Goal: Task Accomplishment & Management: Manage account settings

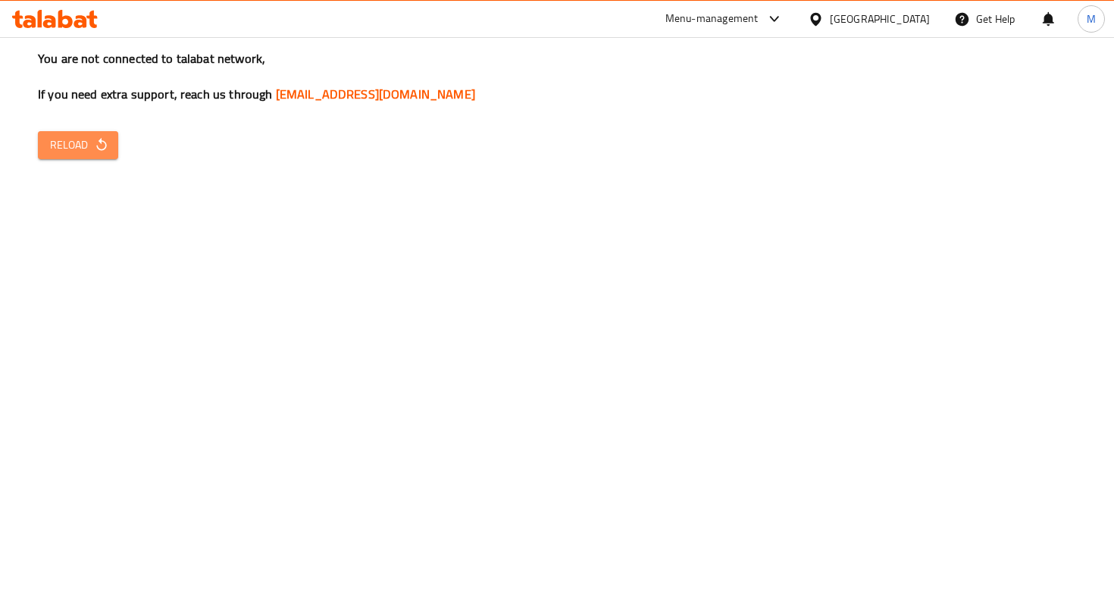
click at [72, 144] on span "Reload" at bounding box center [78, 145] width 56 height 19
click at [93, 153] on span "Reload" at bounding box center [78, 145] width 56 height 19
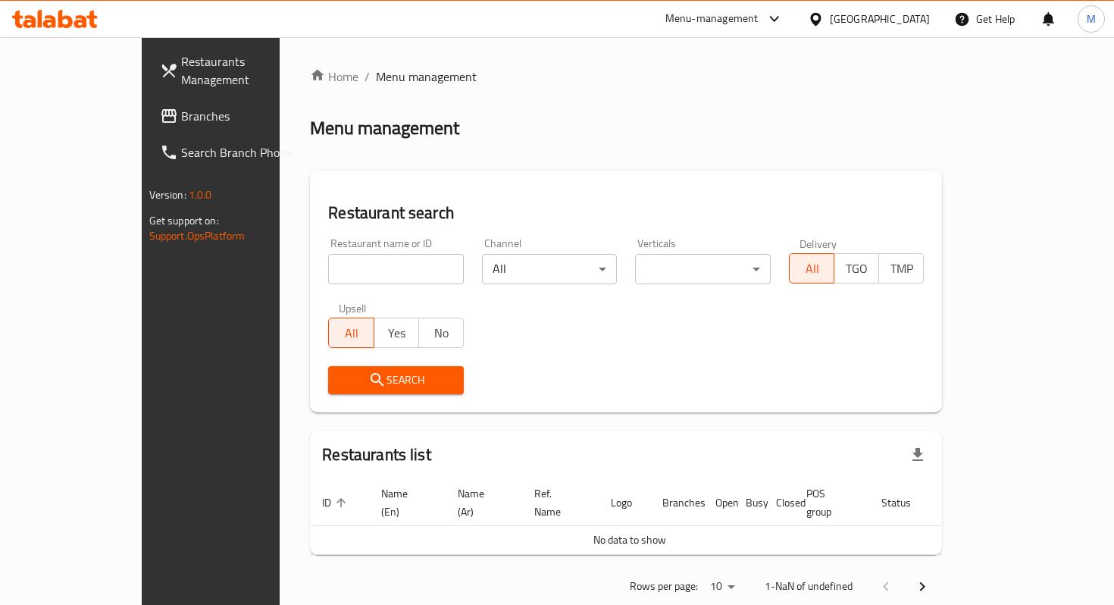
click at [328, 263] on input "search" at bounding box center [396, 269] width 136 height 30
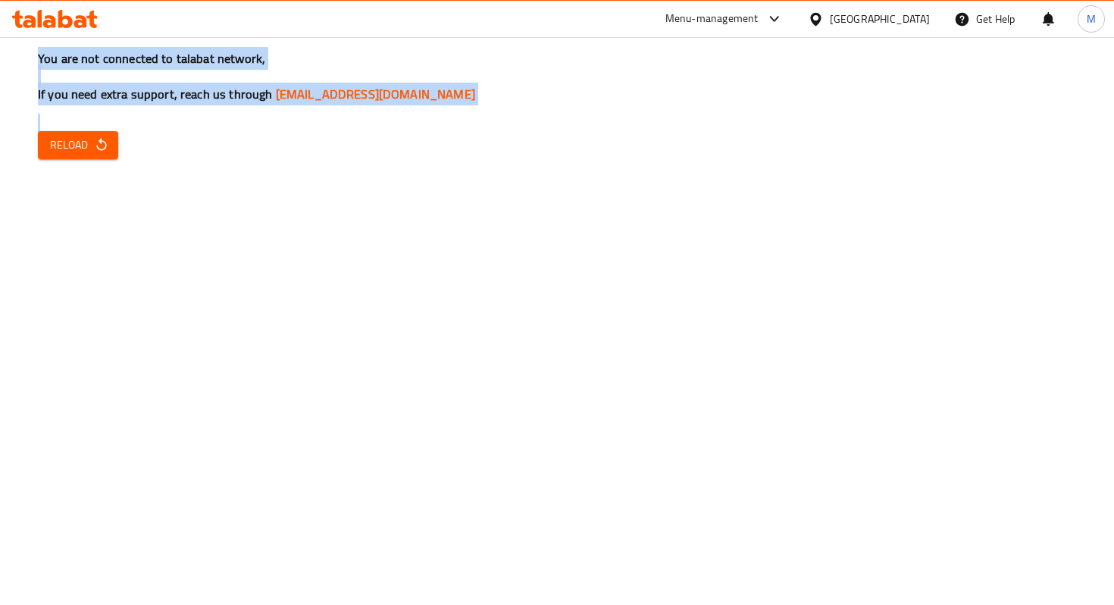
click at [287, 263] on div "You are not connected to talabat network, If you need extra support, reach us t…" at bounding box center [557, 302] width 1114 height 605
click at [70, 158] on button "Reload" at bounding box center [78, 145] width 80 height 28
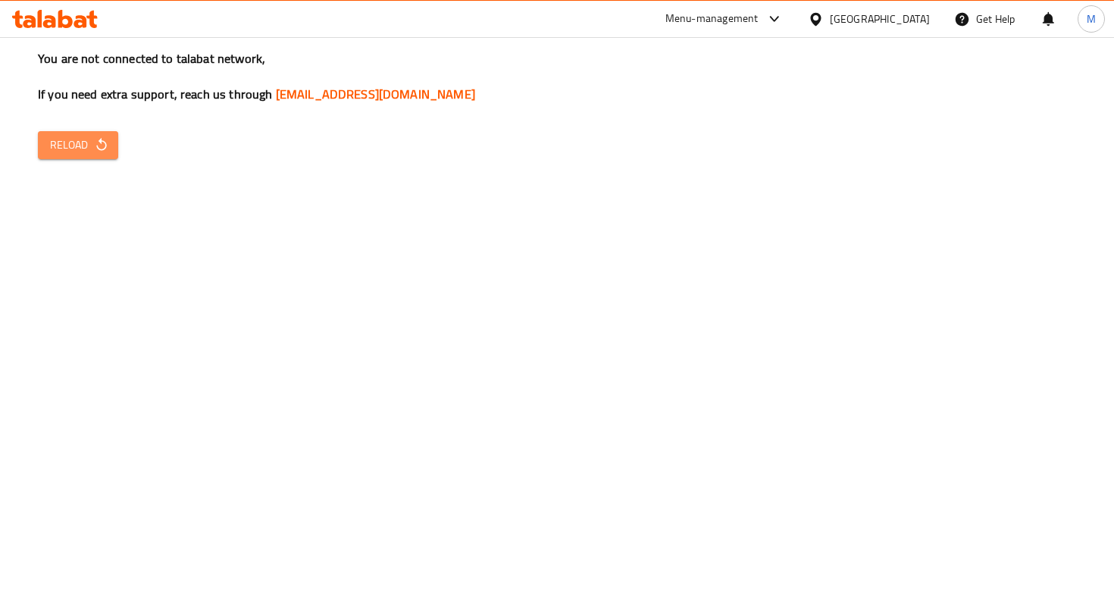
click at [89, 136] on span "Reload" at bounding box center [78, 145] width 56 height 19
click at [784, 14] on icon at bounding box center [774, 19] width 18 height 18
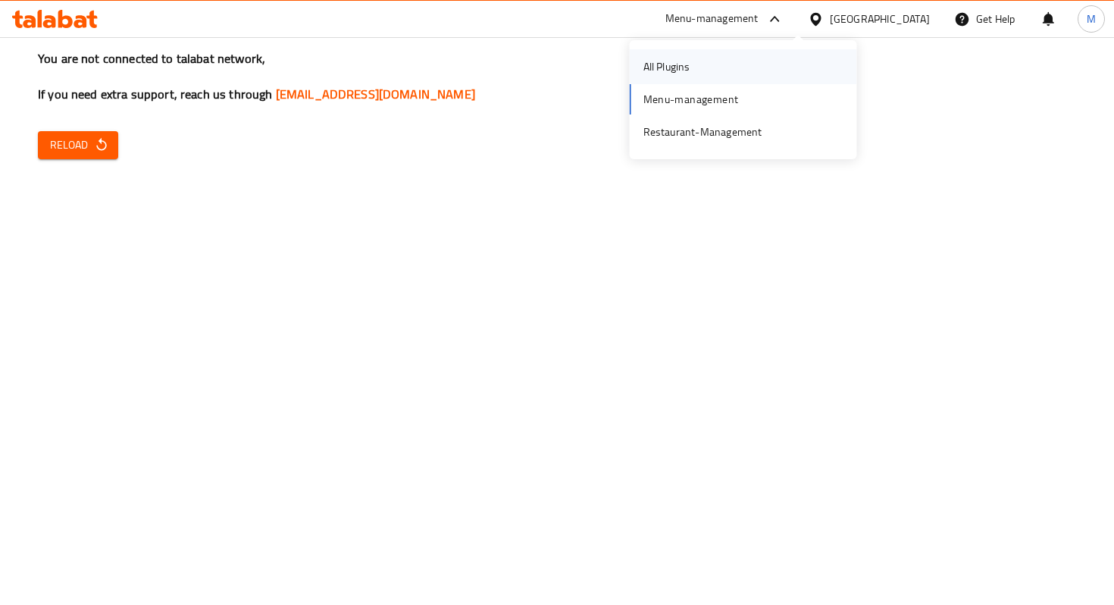
click at [671, 69] on div "All Plugins" at bounding box center [666, 66] width 47 height 17
click at [111, 149] on button "Reload" at bounding box center [78, 145] width 80 height 28
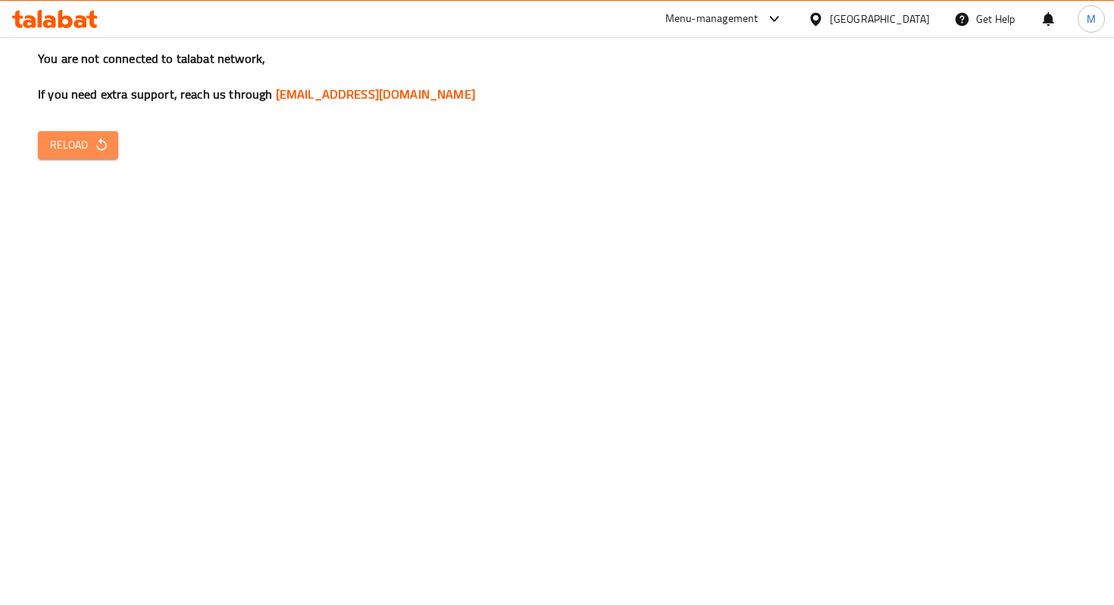
click at [77, 143] on span "Reload" at bounding box center [78, 145] width 56 height 19
click at [759, 14] on div "Menu-management" at bounding box center [711, 19] width 93 height 18
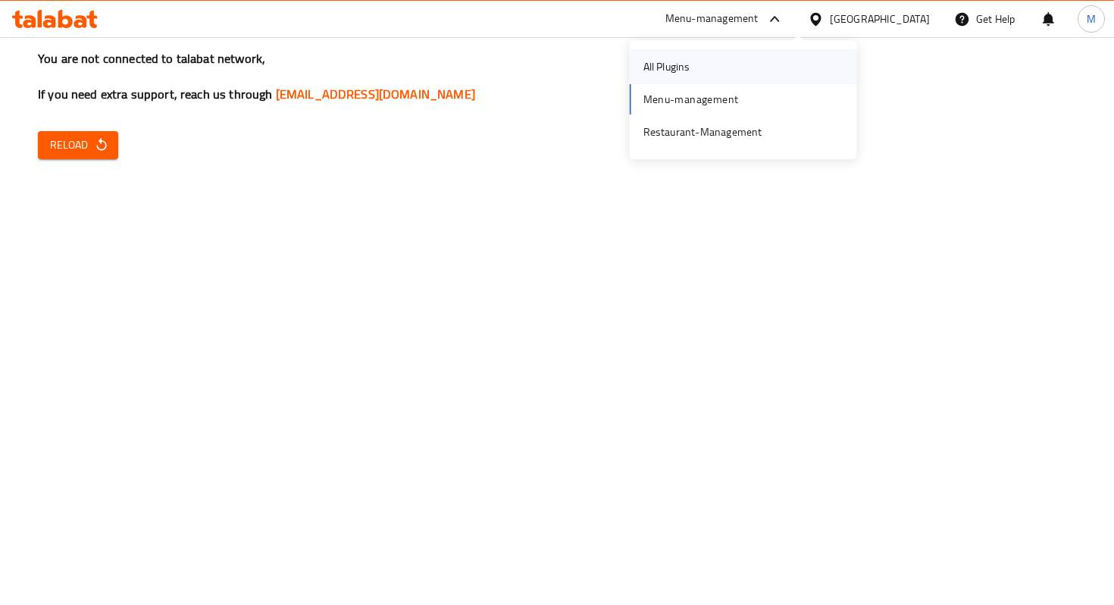
click at [701, 71] on div "All Plugins" at bounding box center [666, 66] width 71 height 35
click at [64, 130] on div "You are not connected to talabat network, If you need extra support, reach us t…" at bounding box center [557, 302] width 1114 height 605
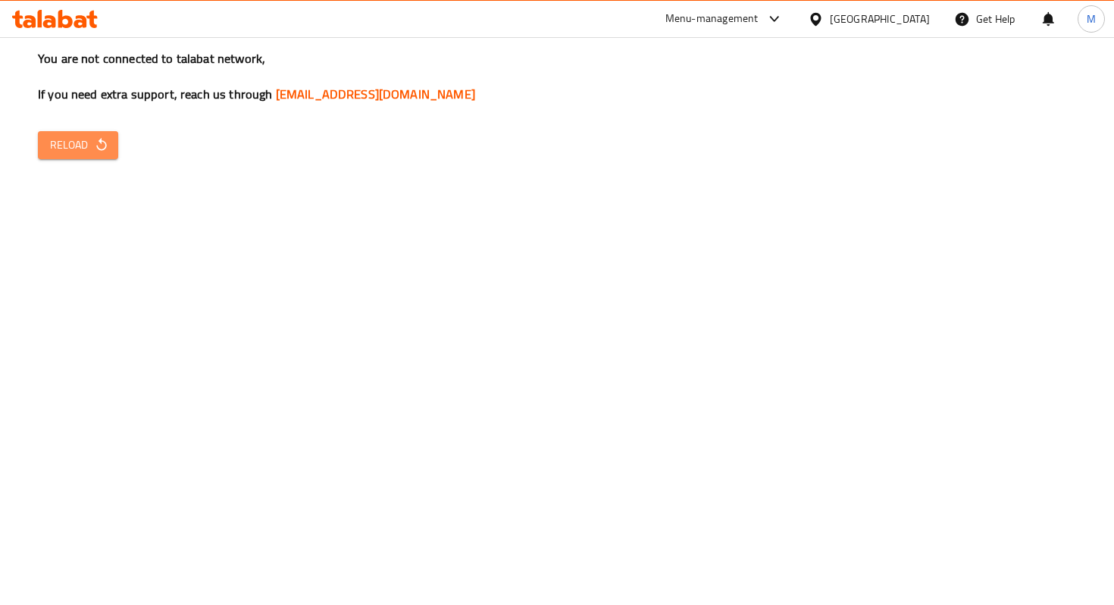
click at [78, 155] on button "Reload" at bounding box center [78, 145] width 80 height 28
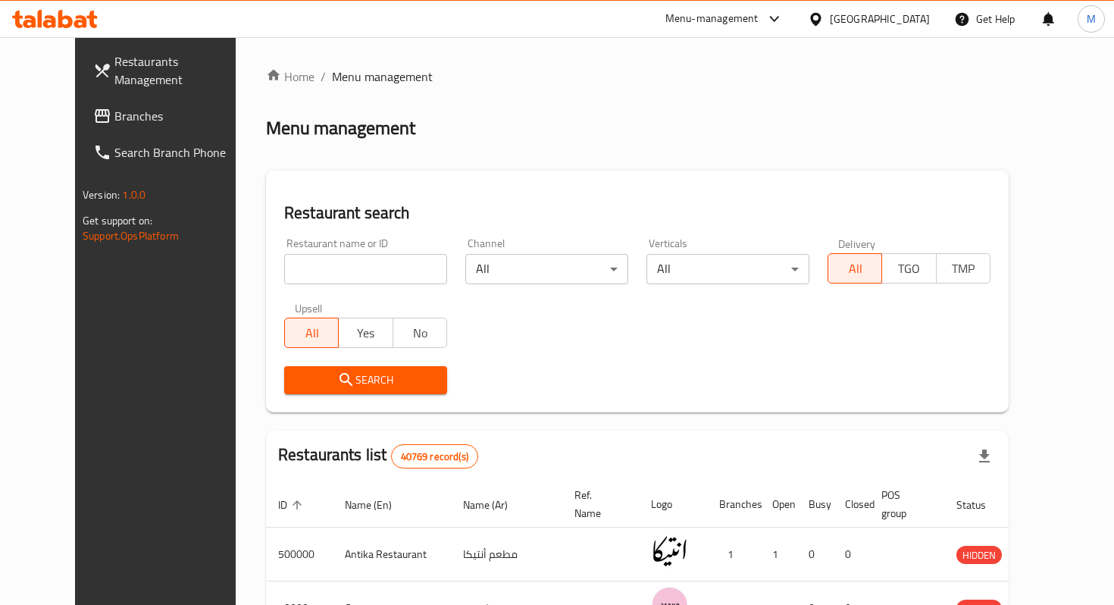
click at [284, 258] on input "search" at bounding box center [365, 269] width 163 height 30
type input "k"
type input "kahva"
click button "Search" at bounding box center [365, 380] width 163 height 28
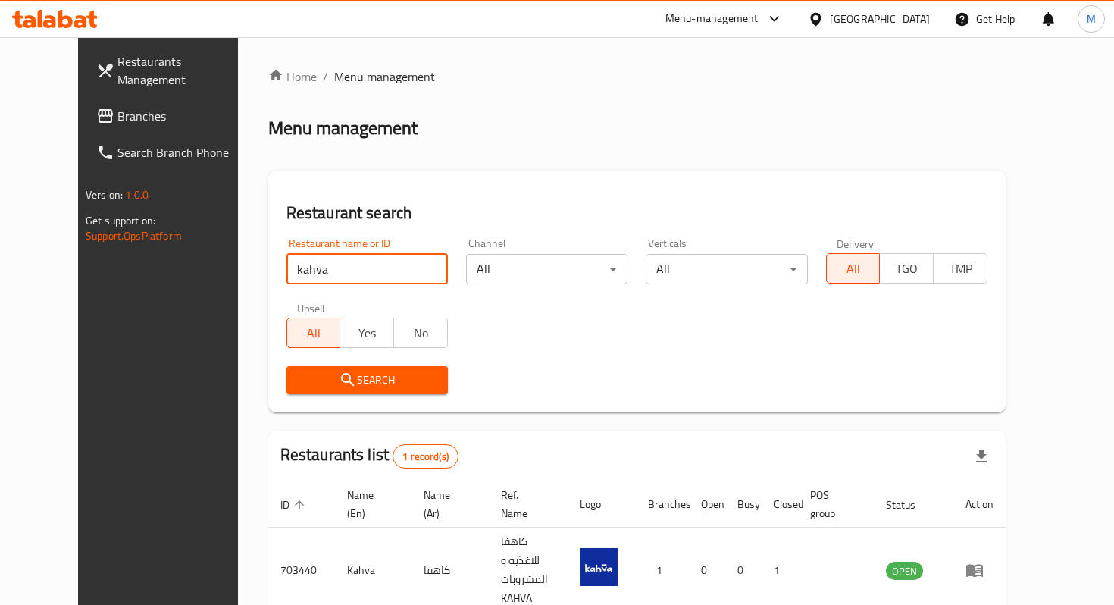
scroll to position [59, 0]
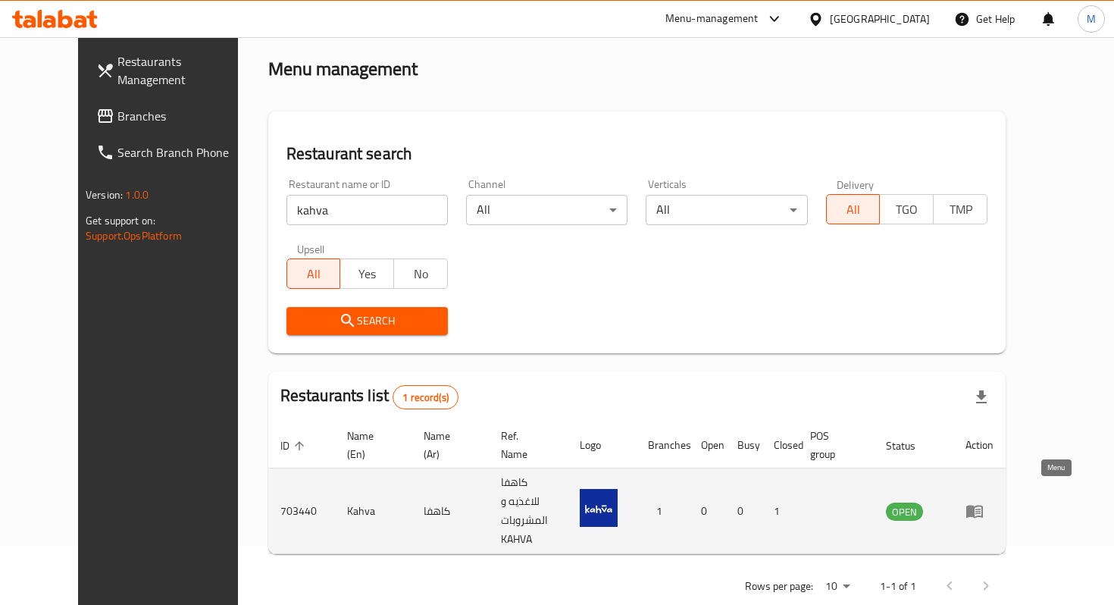
click at [983, 505] on icon "enhanced table" at bounding box center [974, 511] width 17 height 13
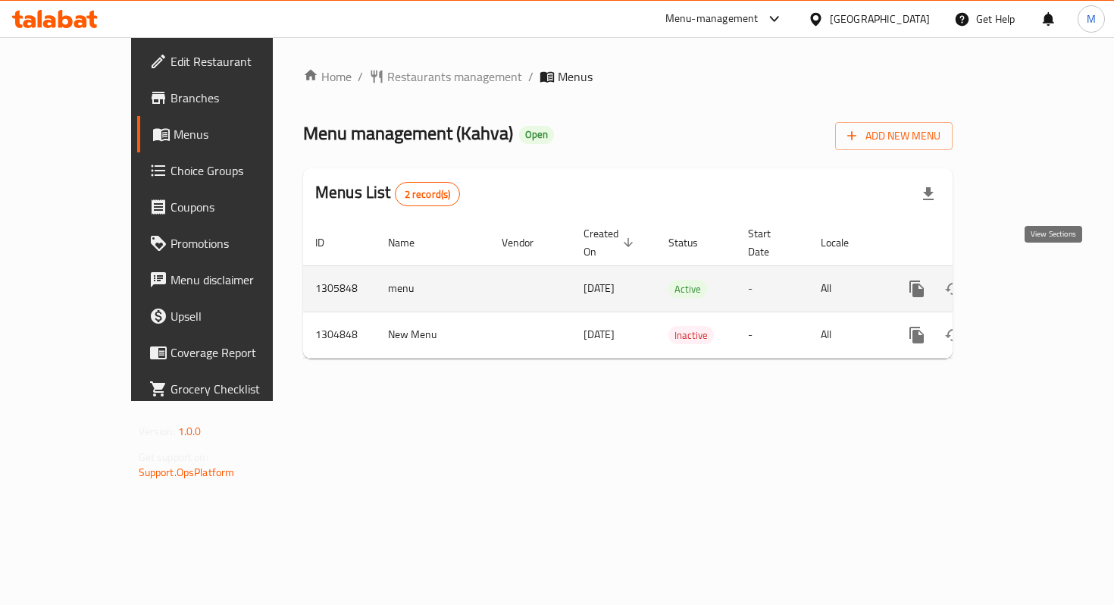
click at [1035, 280] on icon "enhanced table" at bounding box center [1026, 289] width 18 height 18
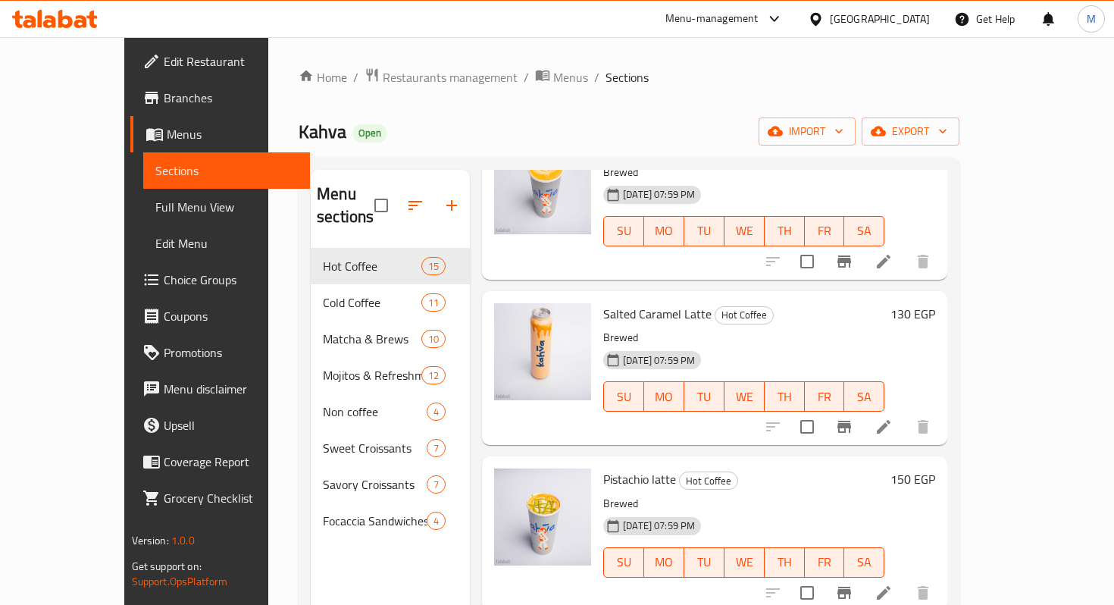
scroll to position [1279, 0]
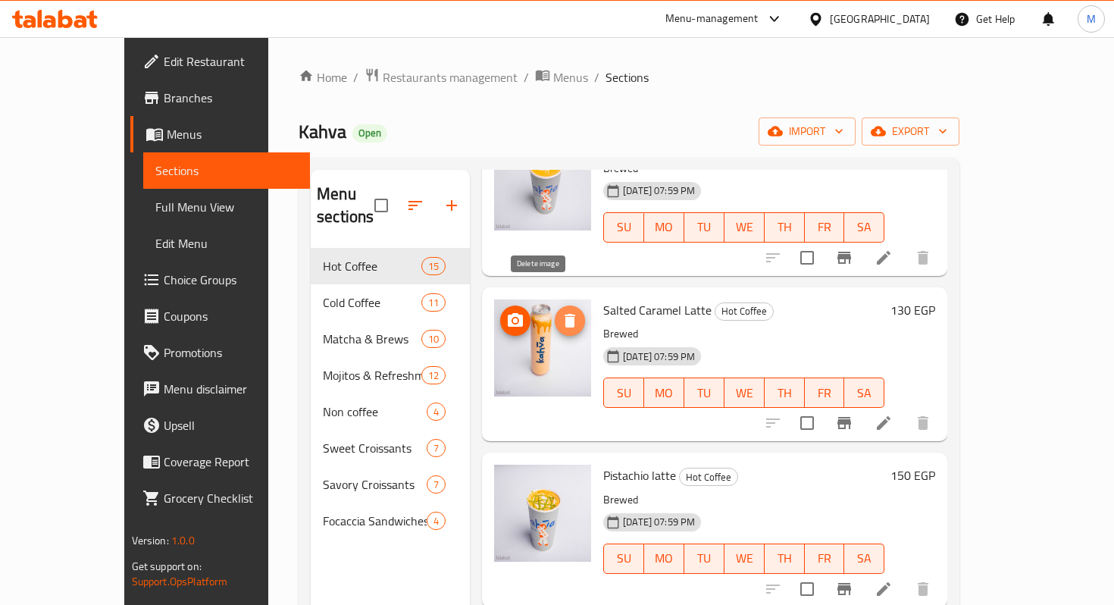
click at [565, 314] on icon "delete image" at bounding box center [570, 321] width 11 height 14
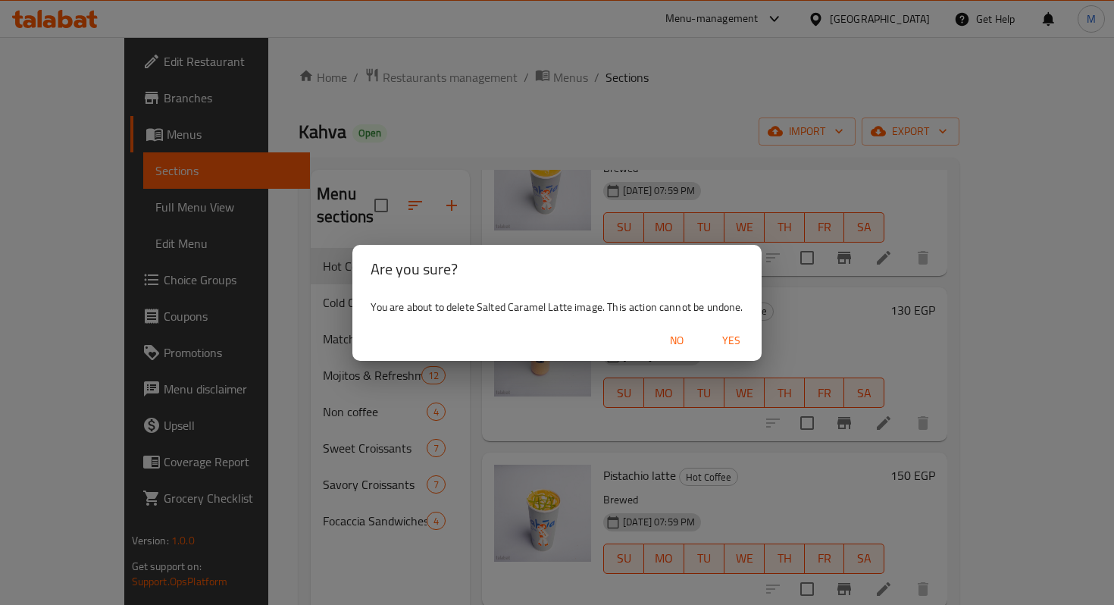
click at [737, 348] on span "Yes" at bounding box center [731, 340] width 36 height 19
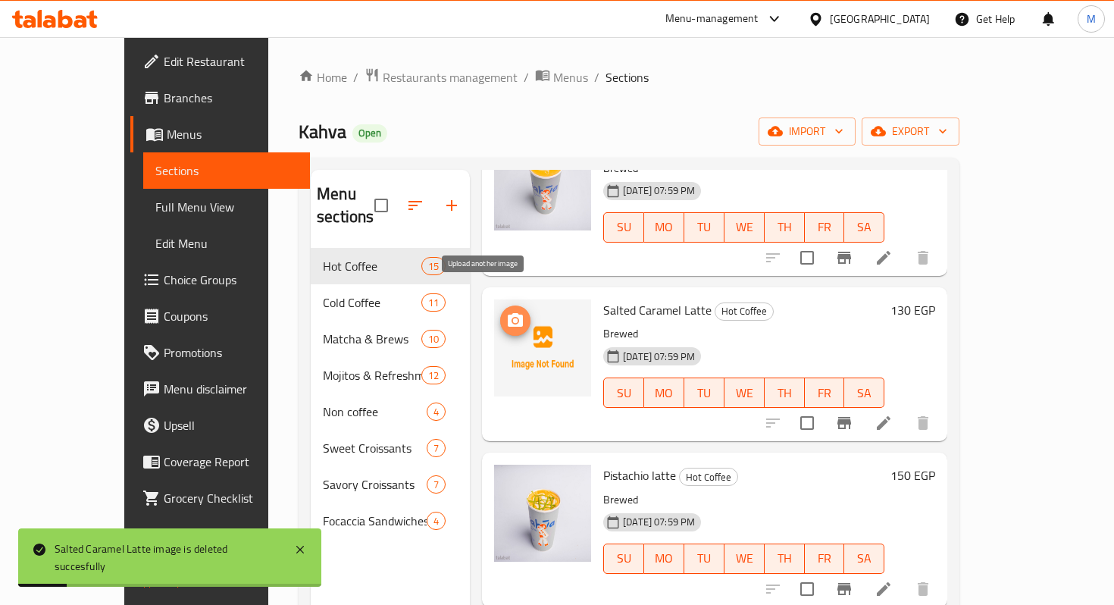
click at [506, 311] on icon "upload picture" at bounding box center [515, 320] width 18 height 18
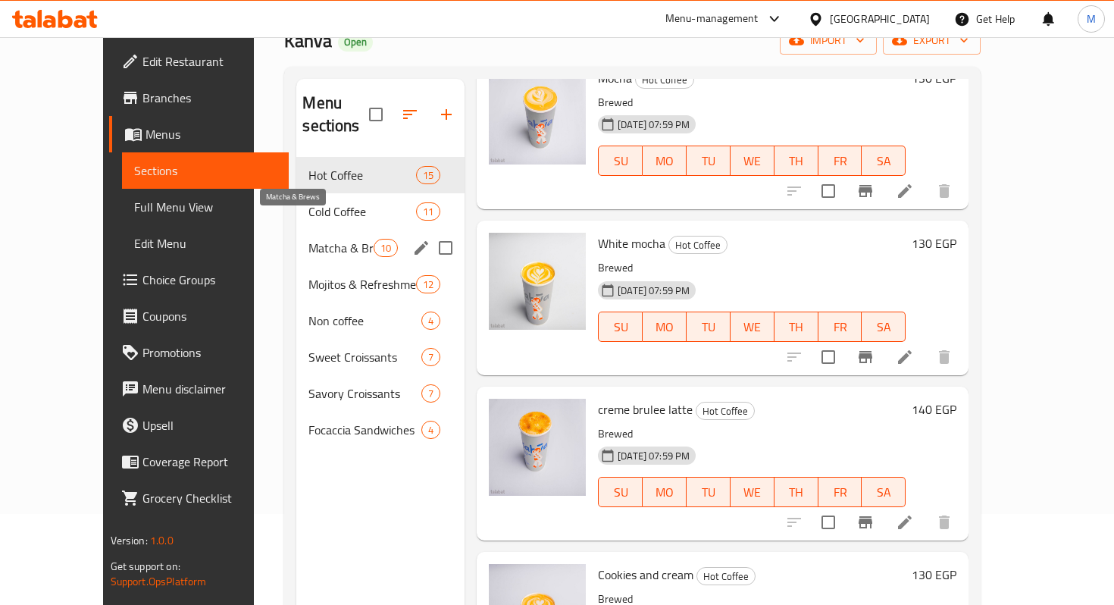
scroll to position [0, 0]
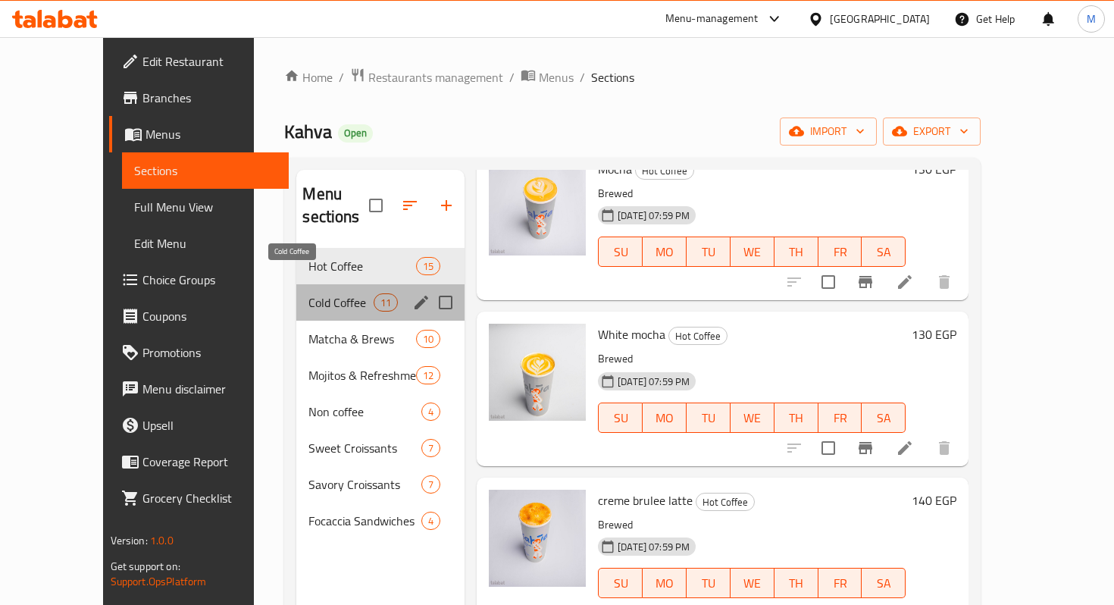
click at [308, 293] on span "Cold Coffee" at bounding box center [340, 302] width 64 height 18
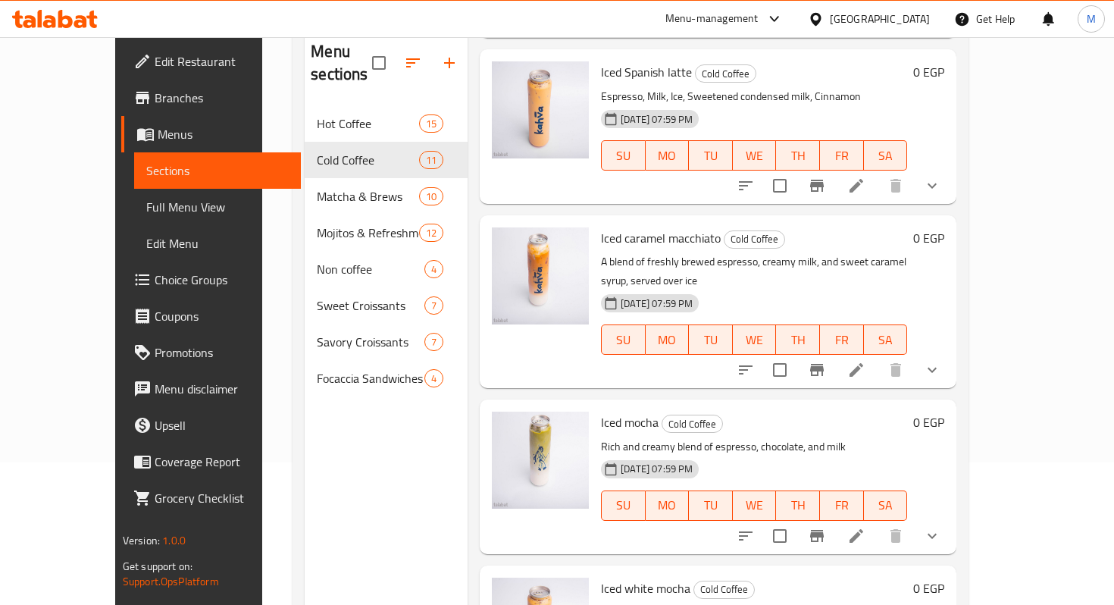
scroll to position [217, 0]
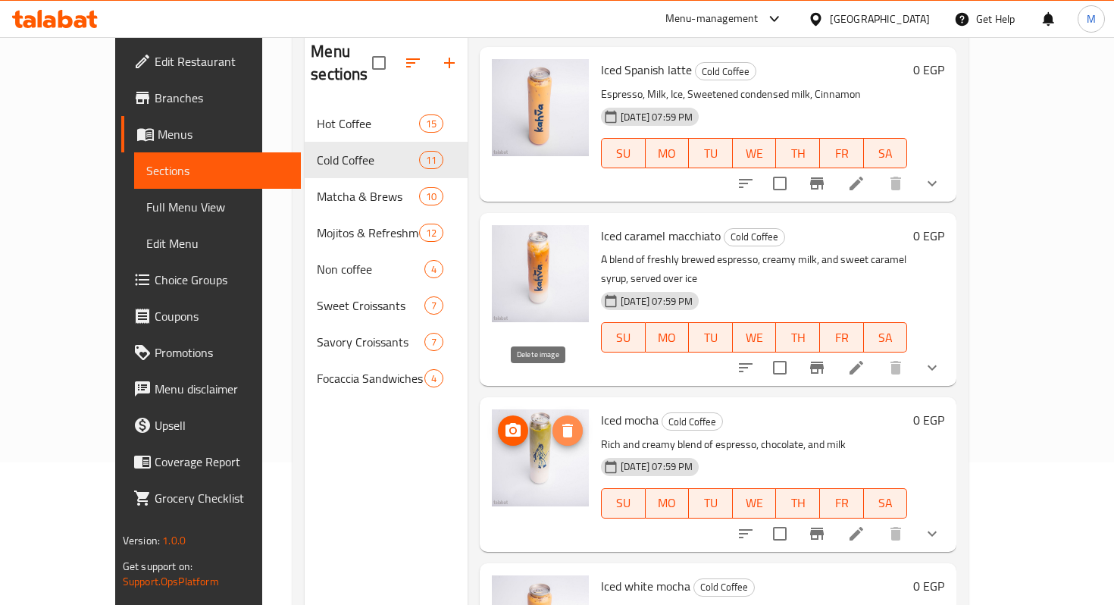
click at [552, 421] on span "delete image" at bounding box center [567, 430] width 30 height 18
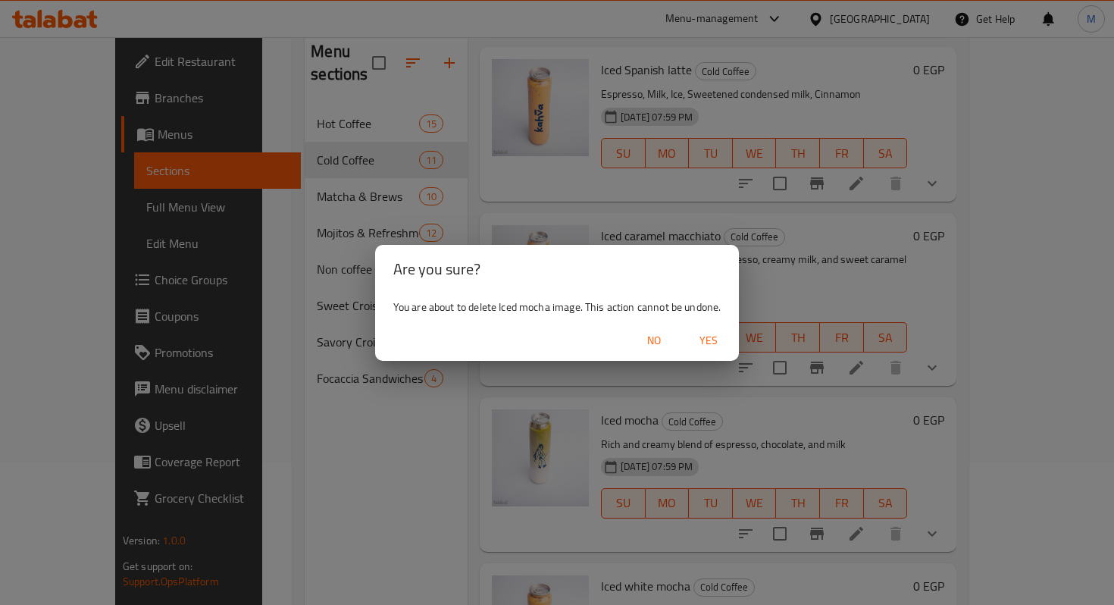
click at [719, 338] on span "Yes" at bounding box center [708, 340] width 36 height 19
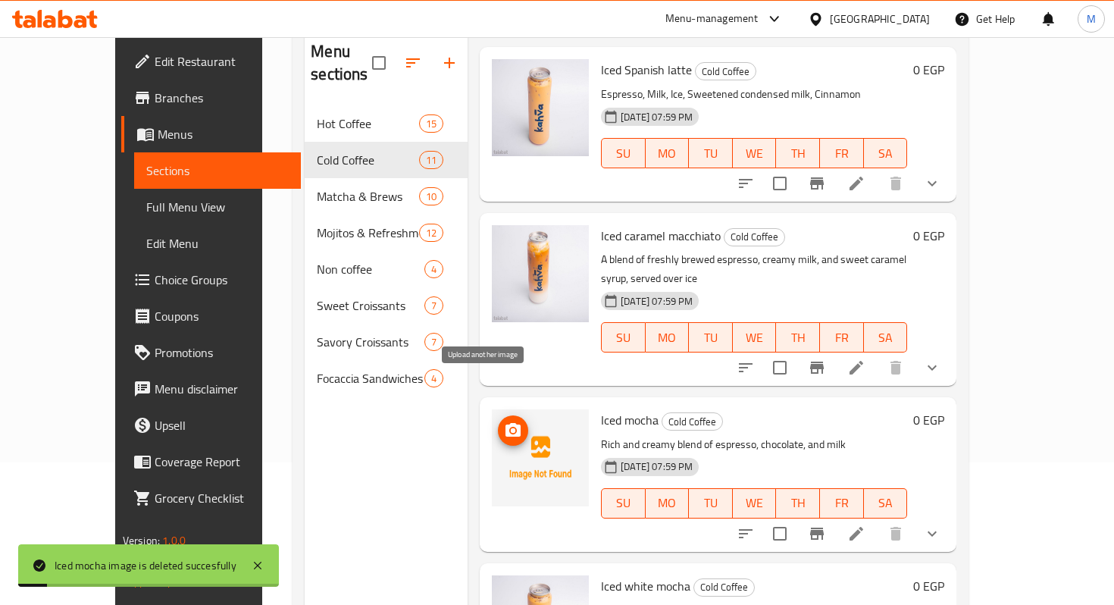
click at [498, 421] on span "upload picture" at bounding box center [513, 430] width 30 height 18
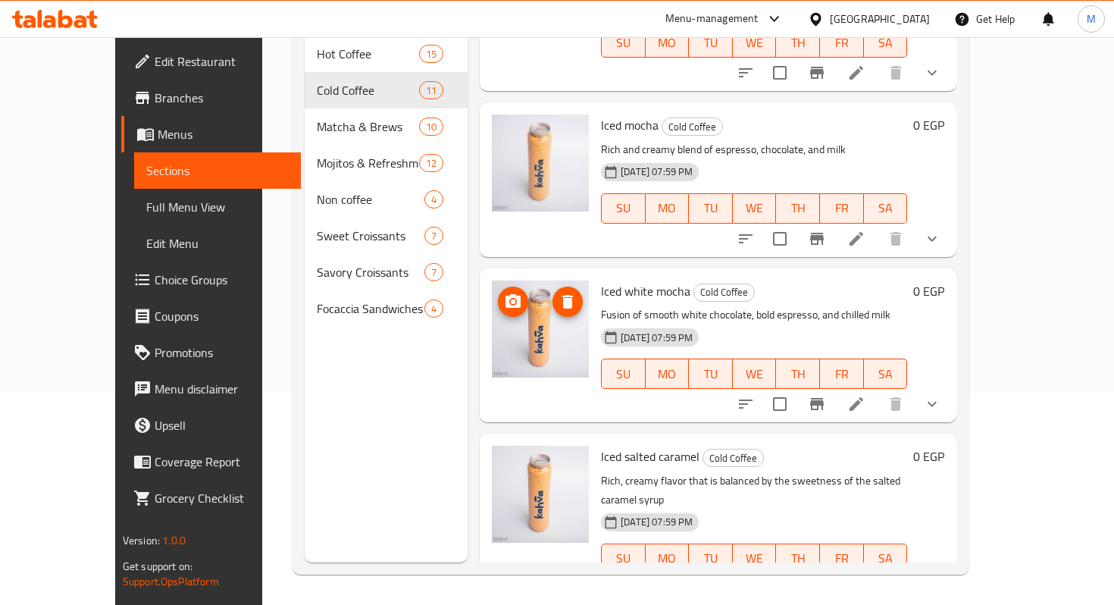
scroll to position [444, 0]
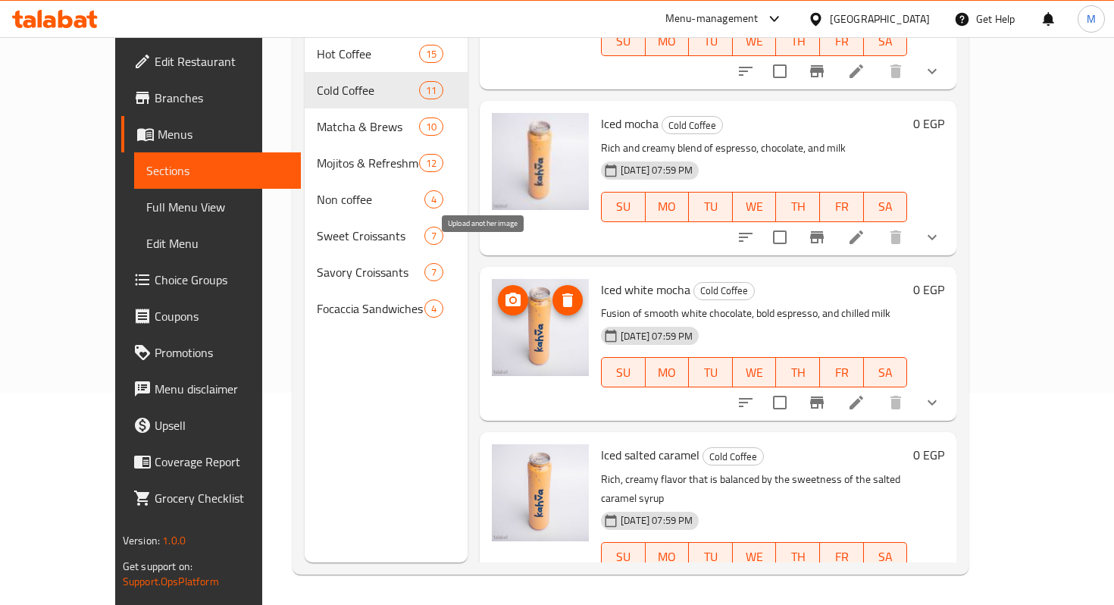
click at [504, 291] on icon "upload picture" at bounding box center [513, 300] width 18 height 18
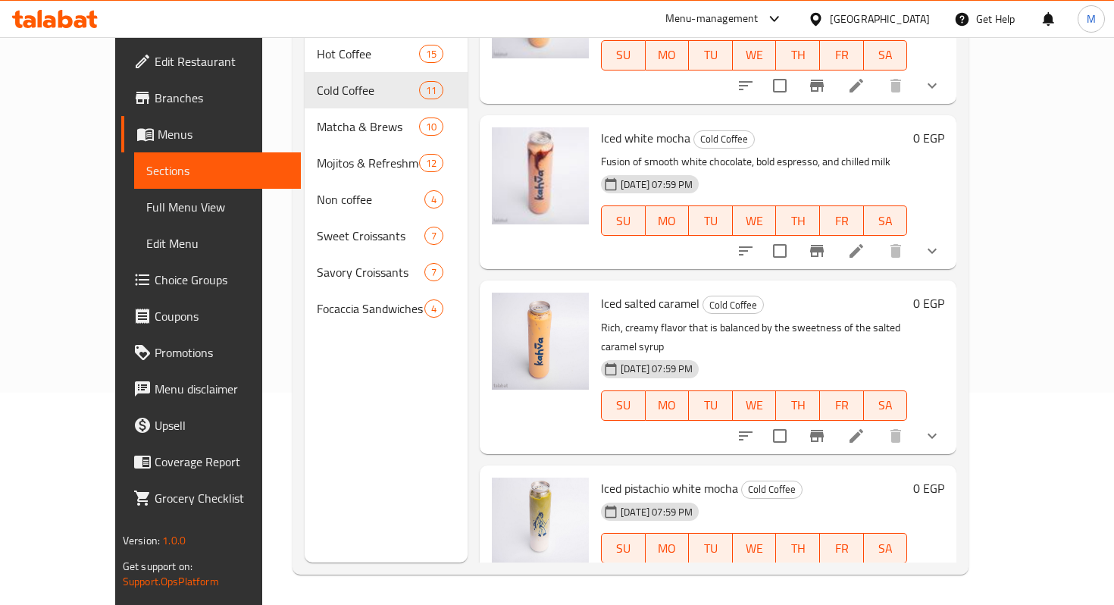
scroll to position [593, 0]
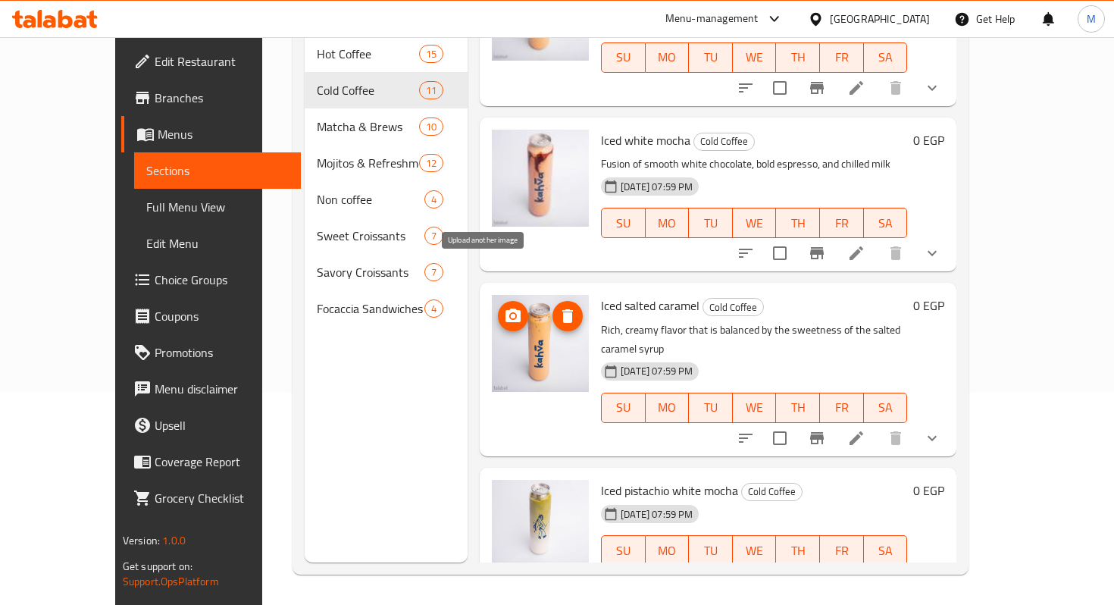
click at [498, 307] on span "upload picture" at bounding box center [513, 316] width 30 height 18
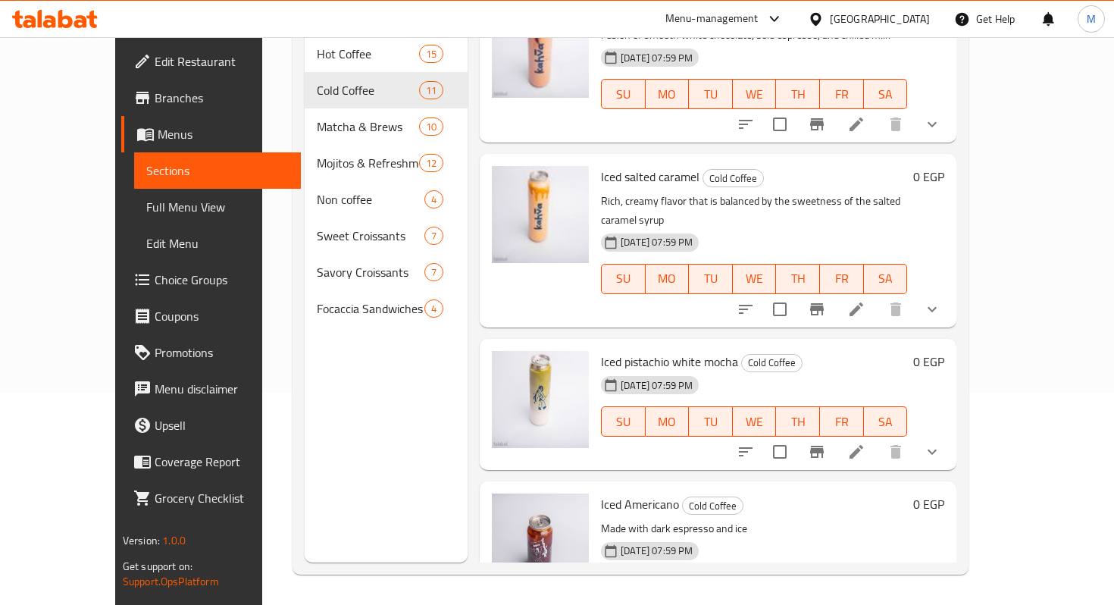
scroll to position [766, 0]
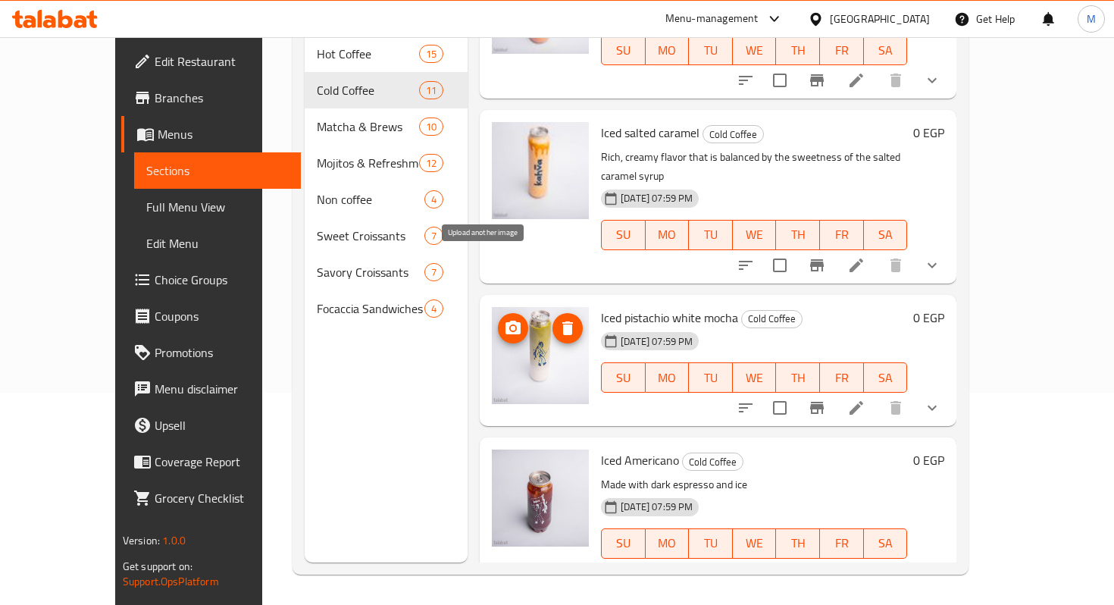
click at [498, 319] on span "upload picture" at bounding box center [513, 328] width 30 height 18
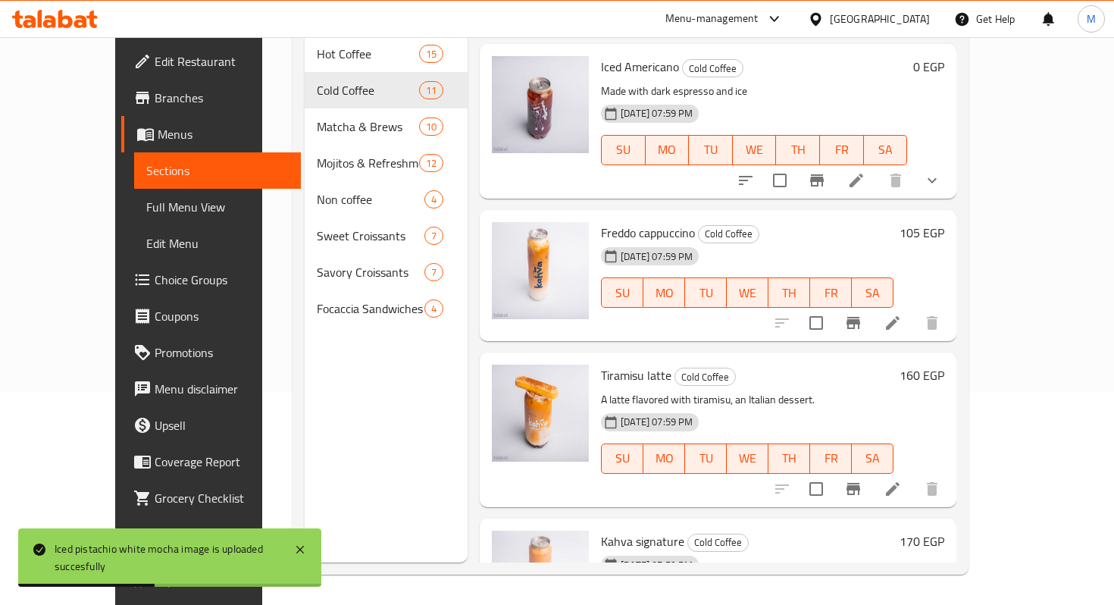
scroll to position [1186, 0]
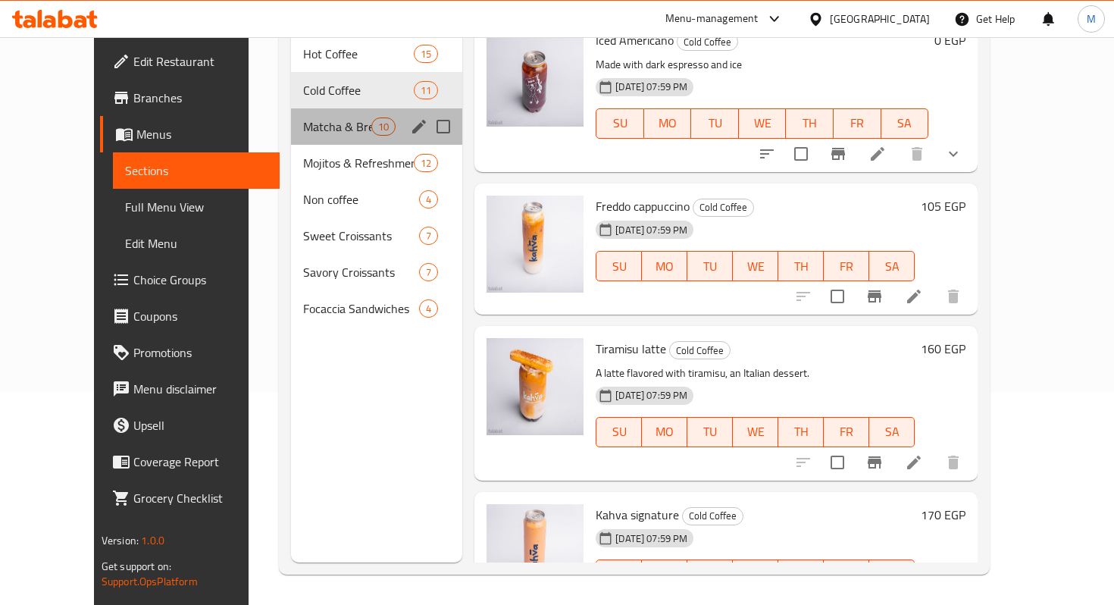
click at [303, 117] on span "Matcha & Brews" at bounding box center [337, 126] width 68 height 18
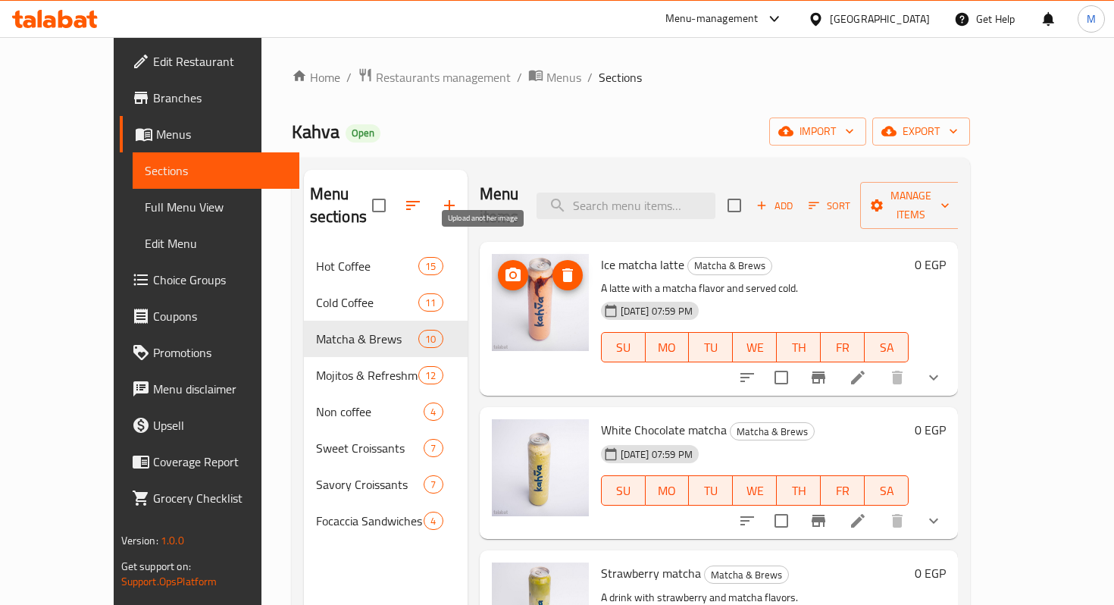
click at [505, 267] on icon "upload picture" at bounding box center [512, 274] width 15 height 14
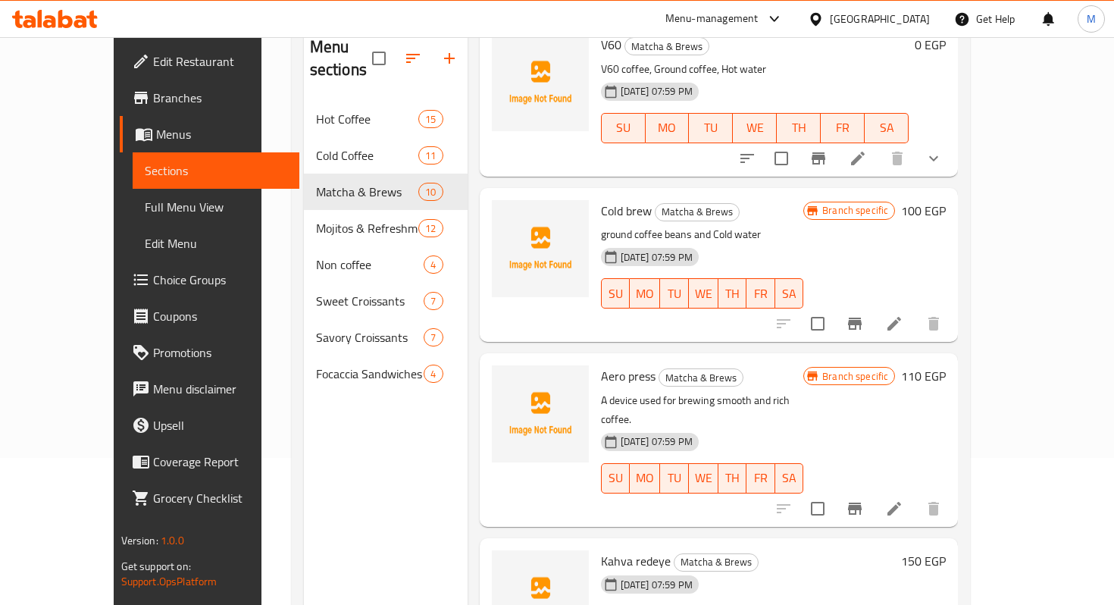
scroll to position [212, 0]
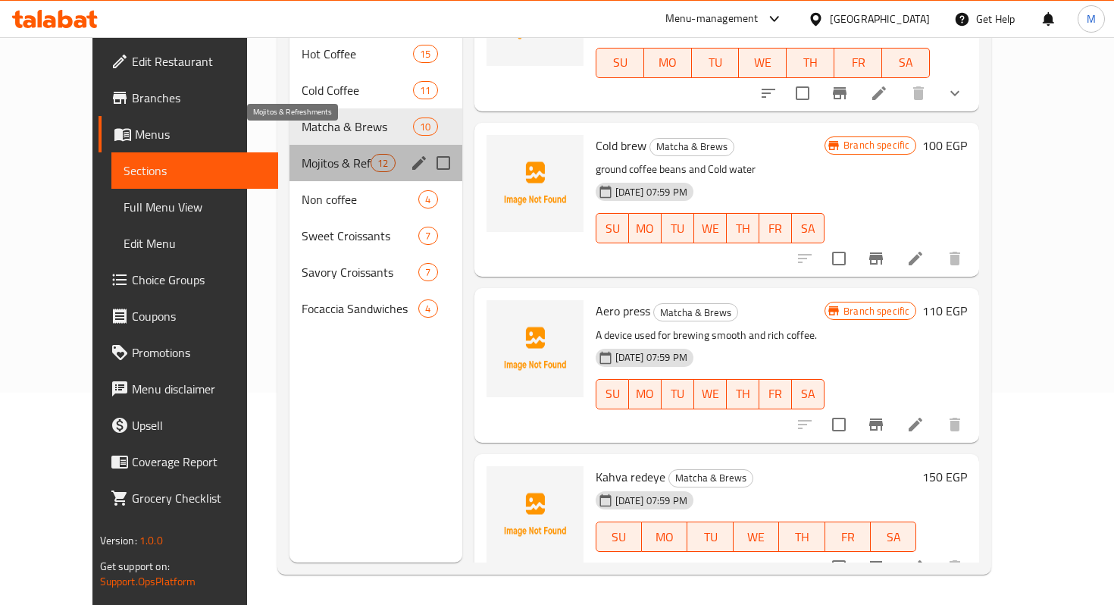
click at [302, 154] on span "Mojitos & Refreshments" at bounding box center [336, 163] width 69 height 18
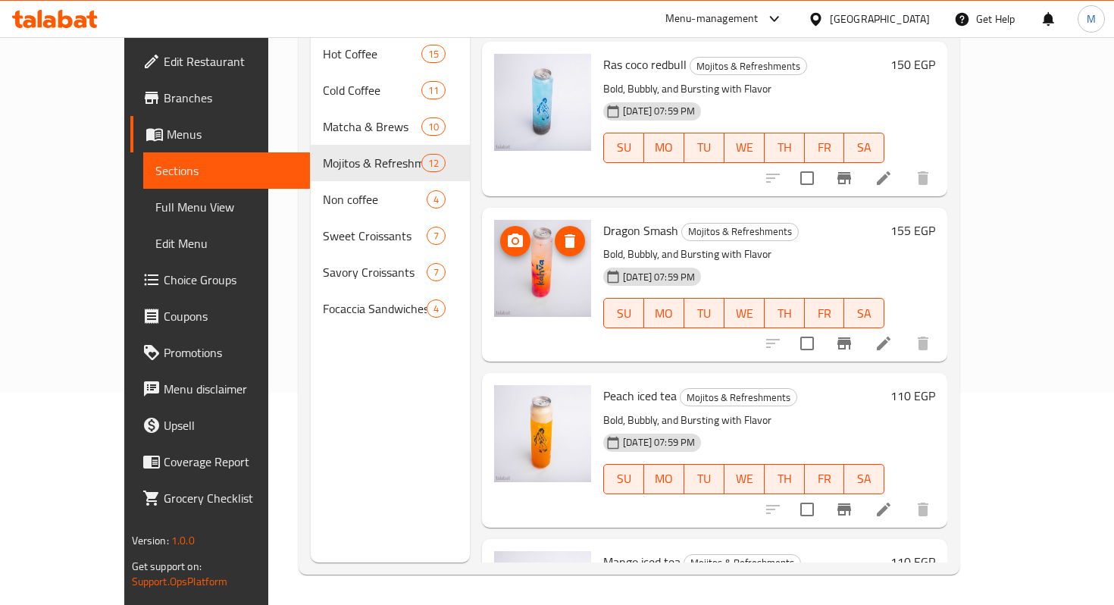
scroll to position [1419, 0]
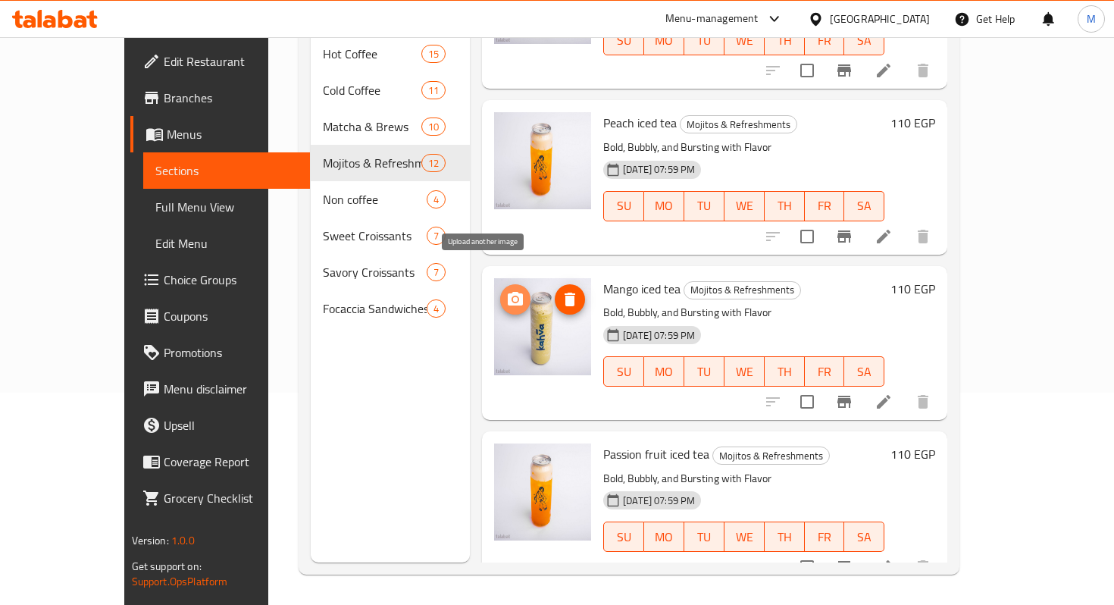
click at [508, 292] on icon "upload picture" at bounding box center [515, 299] width 15 height 14
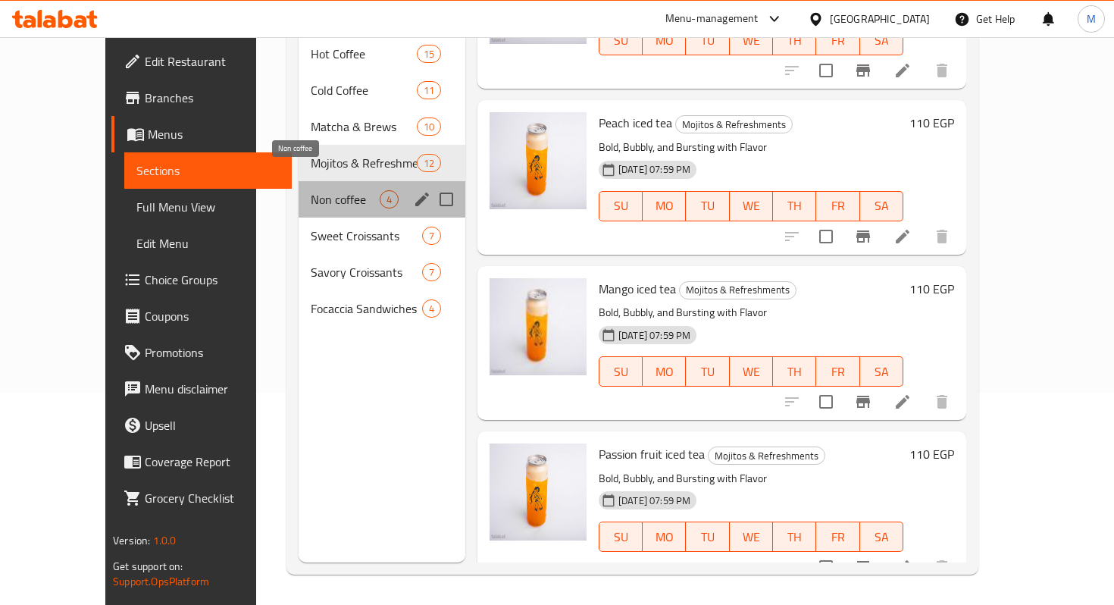
click at [311, 190] on span "Non coffee" at bounding box center [345, 199] width 69 height 18
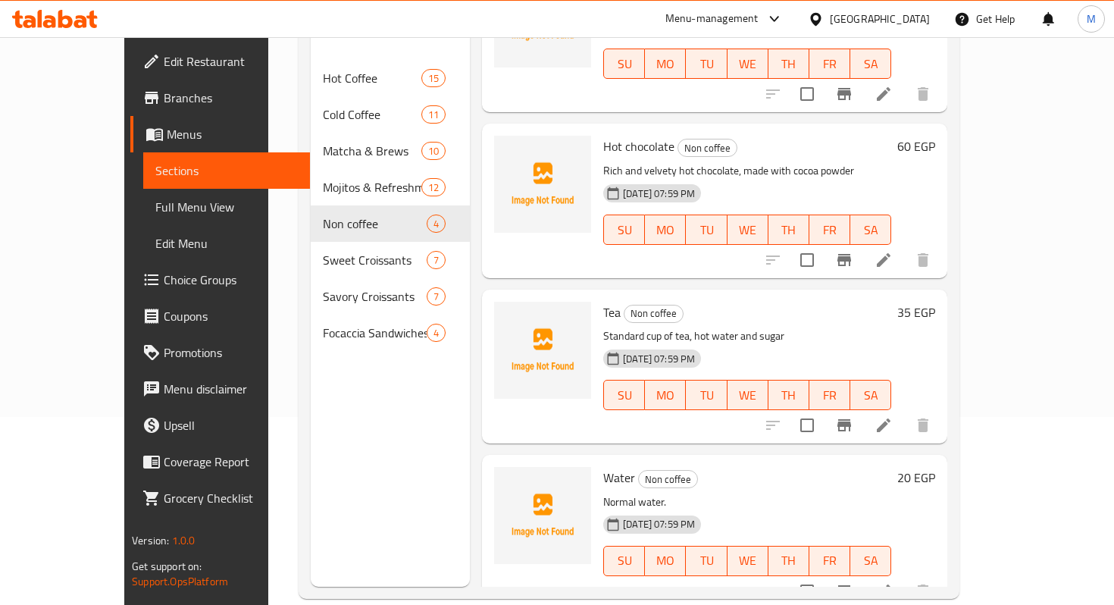
scroll to position [212, 0]
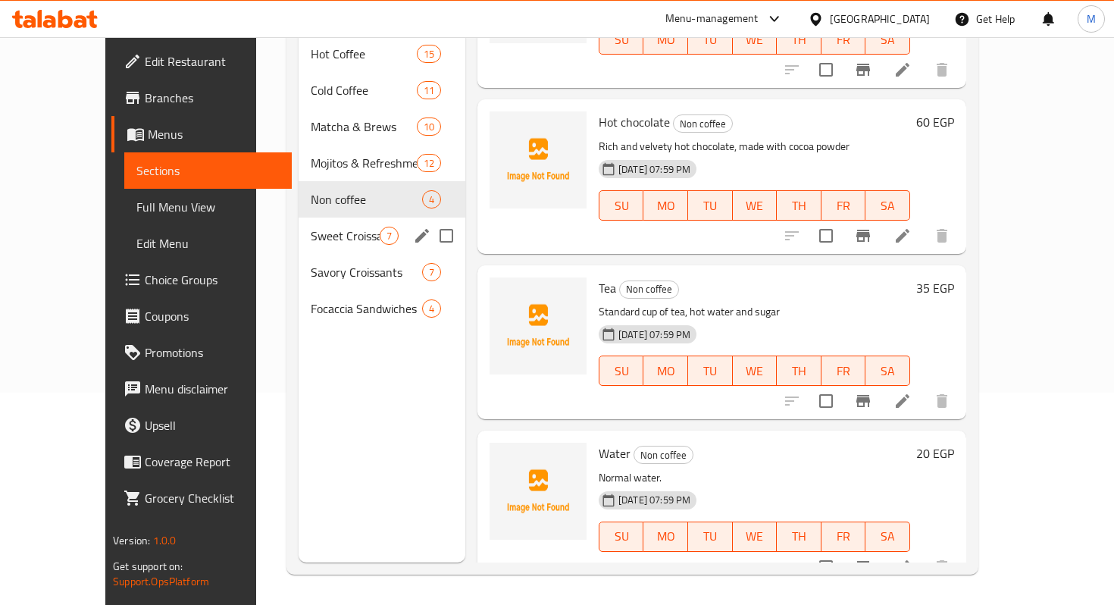
click at [302, 227] on div "Sweet Croissants 7" at bounding box center [382, 235] width 167 height 36
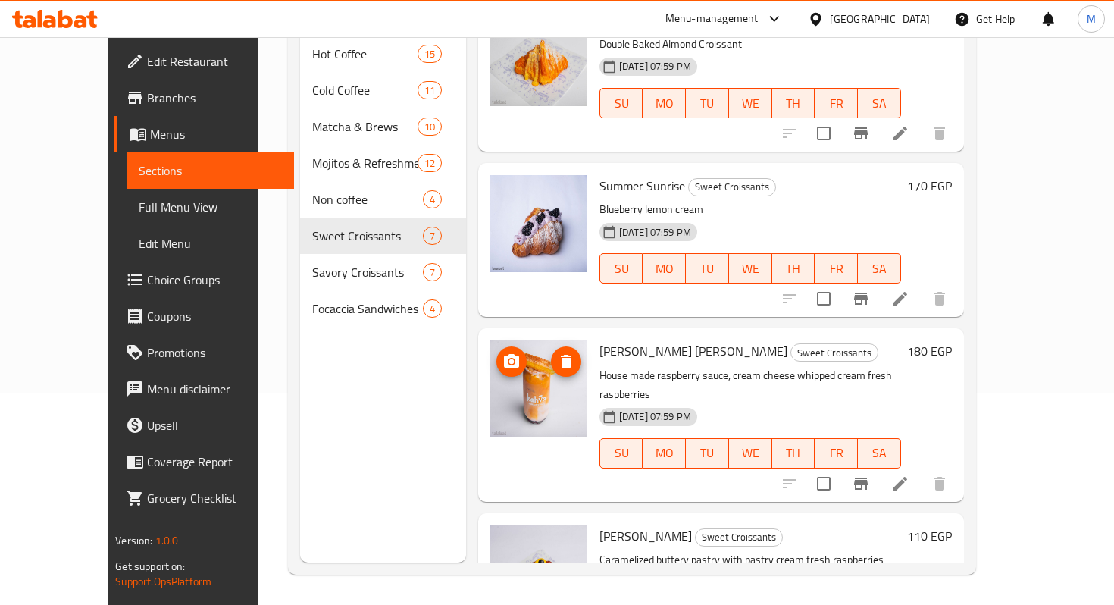
scroll to position [217, 0]
click at [561, 354] on icon "delete image" at bounding box center [566, 361] width 11 height 14
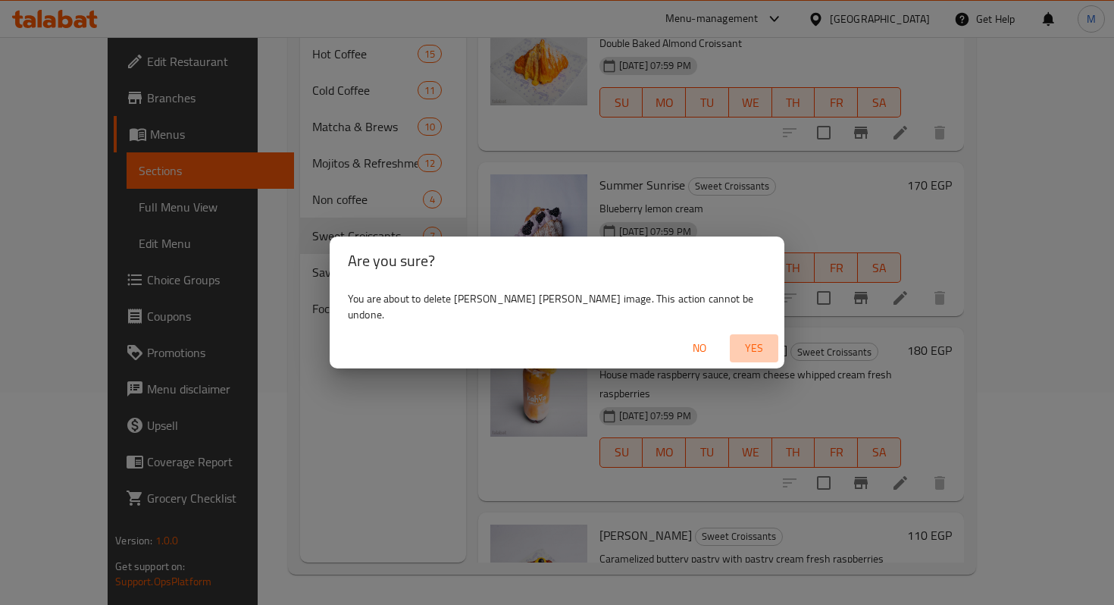
click at [736, 343] on span "Yes" at bounding box center [754, 348] width 36 height 19
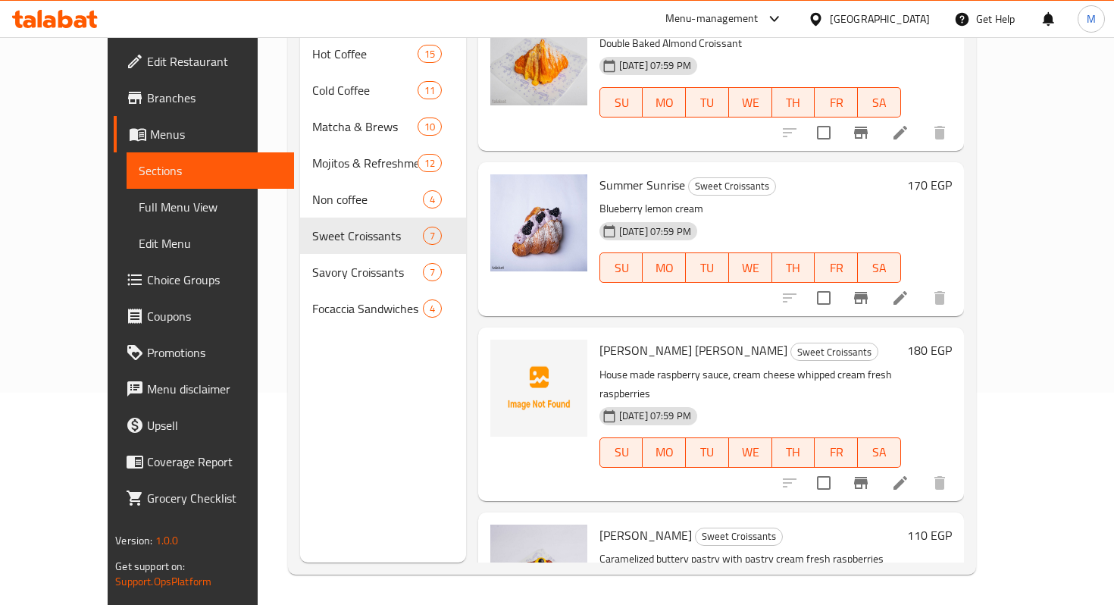
scroll to position [592, 0]
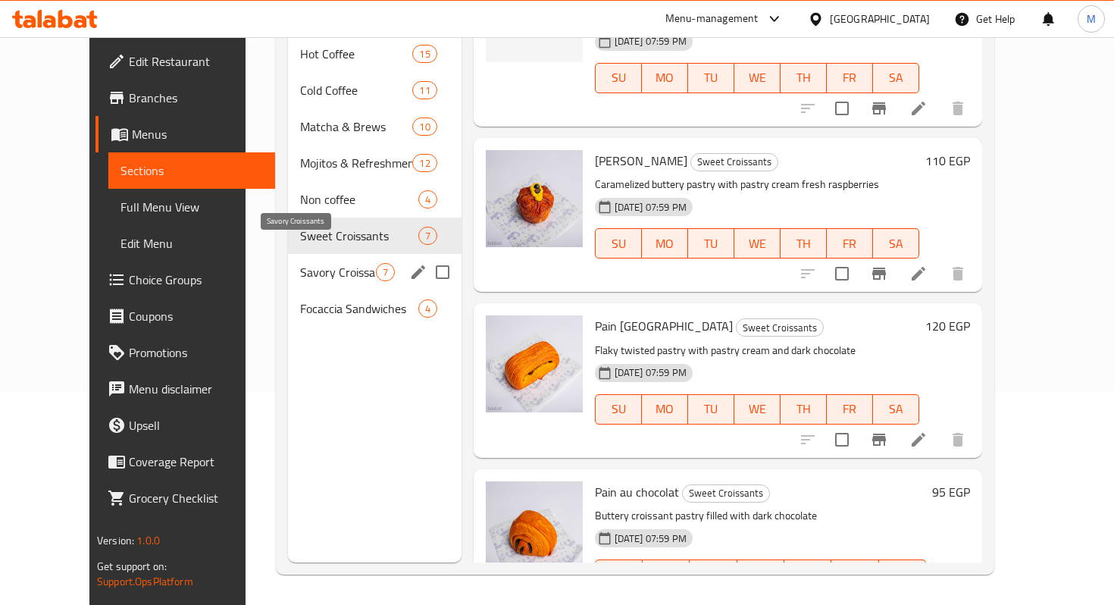
click at [300, 263] on span "Savory Croissants" at bounding box center [338, 272] width 76 height 18
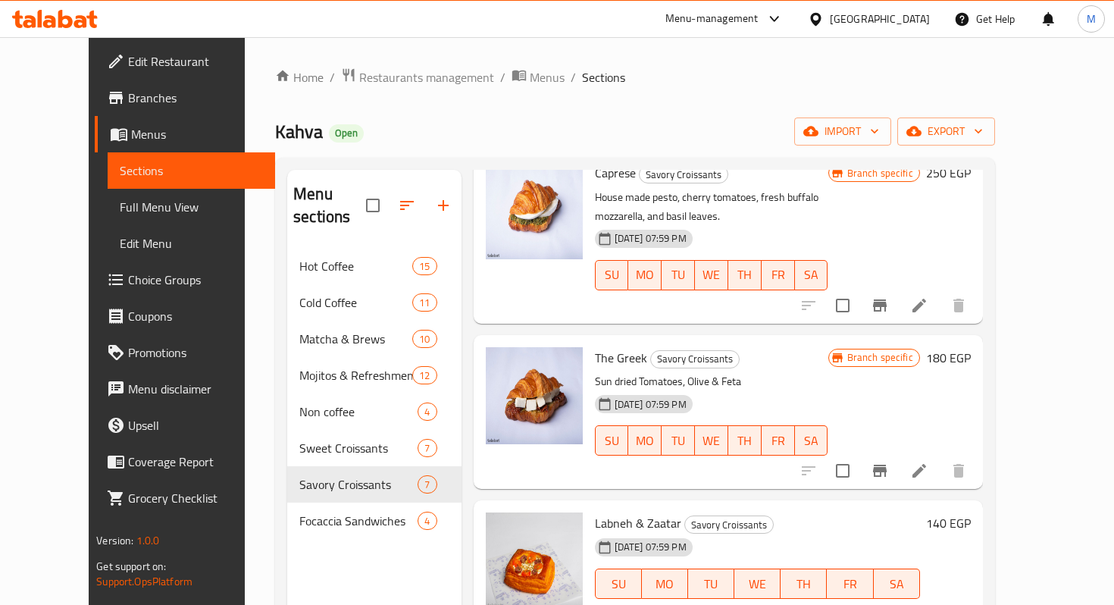
scroll to position [212, 0]
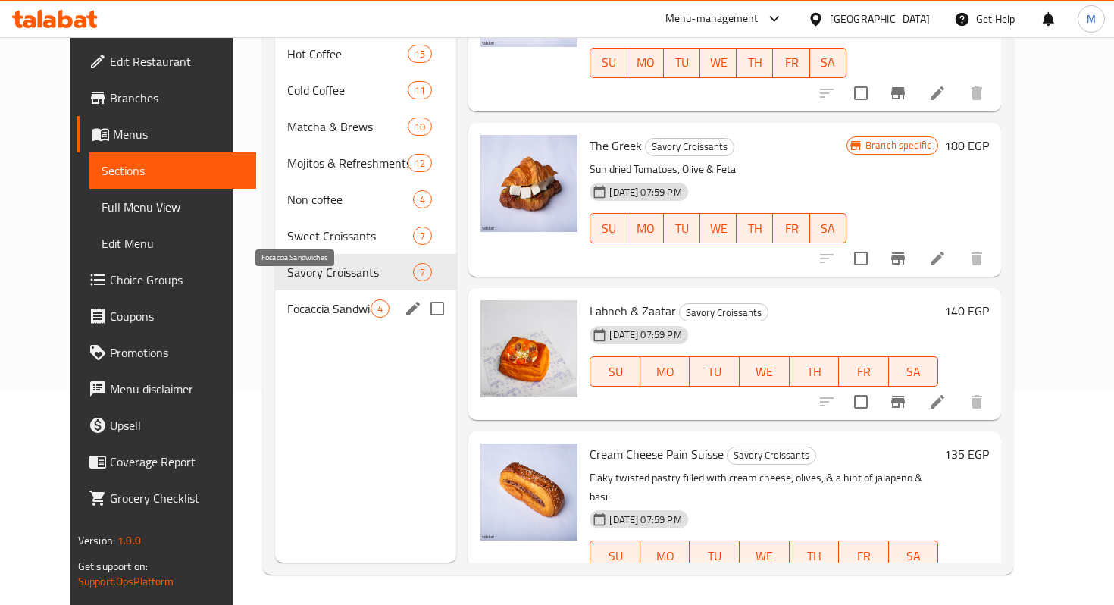
click at [287, 299] on span "Focaccia Sandwiches" at bounding box center [328, 308] width 83 height 18
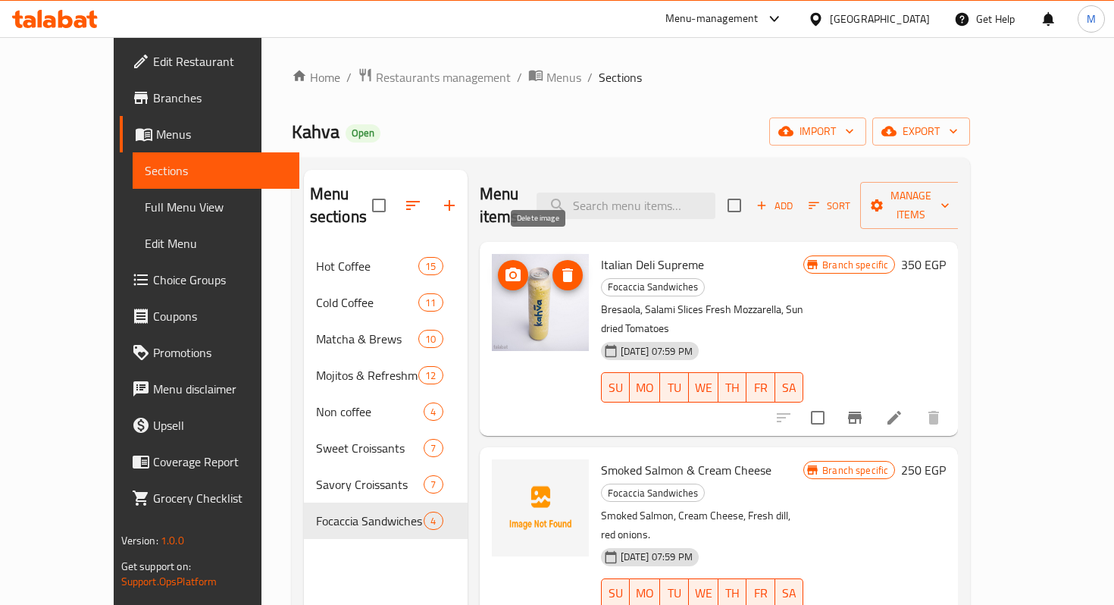
click at [562, 268] on icon "delete image" at bounding box center [567, 275] width 11 height 14
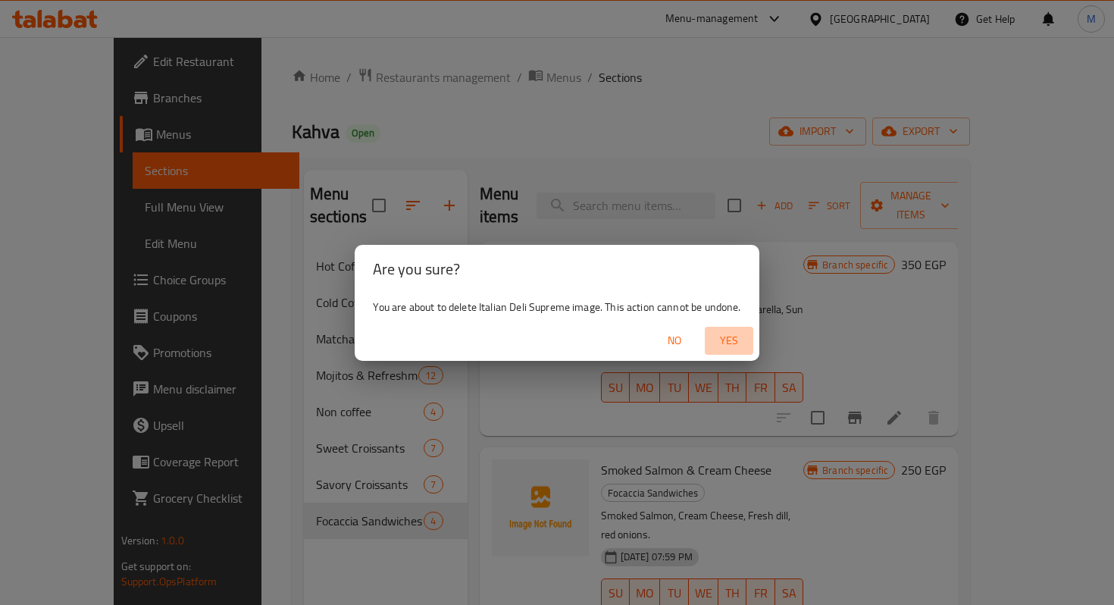
click at [724, 349] on span "Yes" at bounding box center [729, 340] width 36 height 19
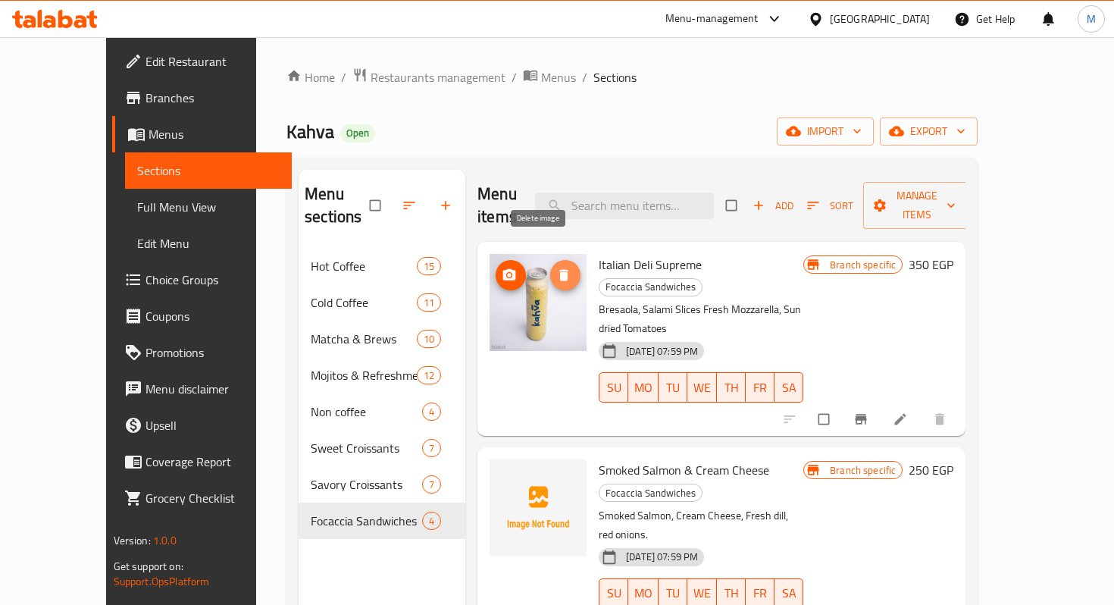
click at [556, 267] on icon "delete image" at bounding box center [563, 274] width 15 height 15
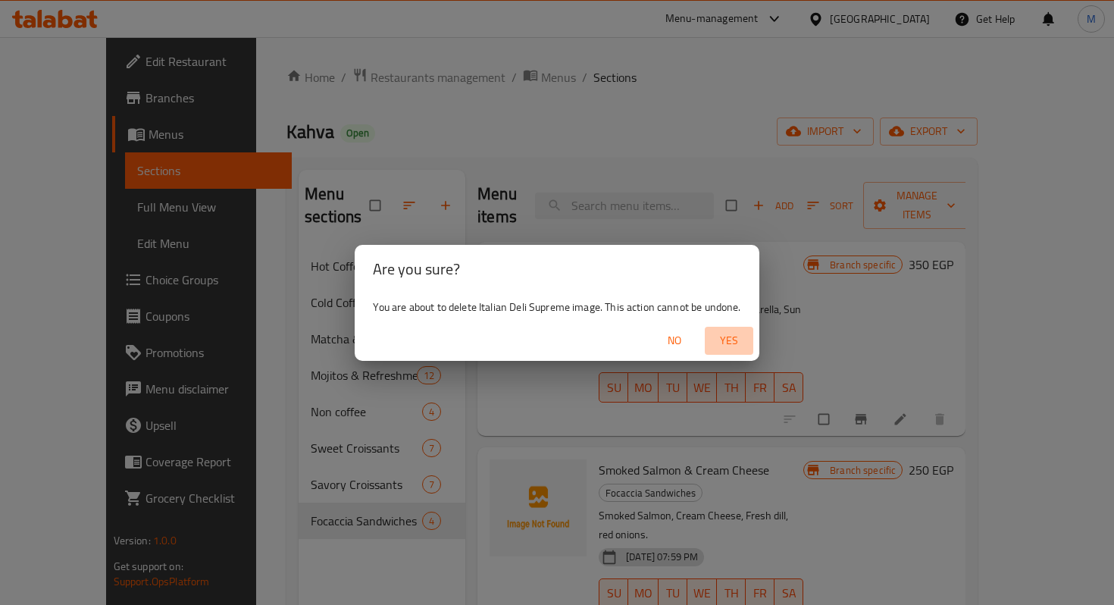
click at [729, 341] on span "Yes" at bounding box center [729, 340] width 36 height 19
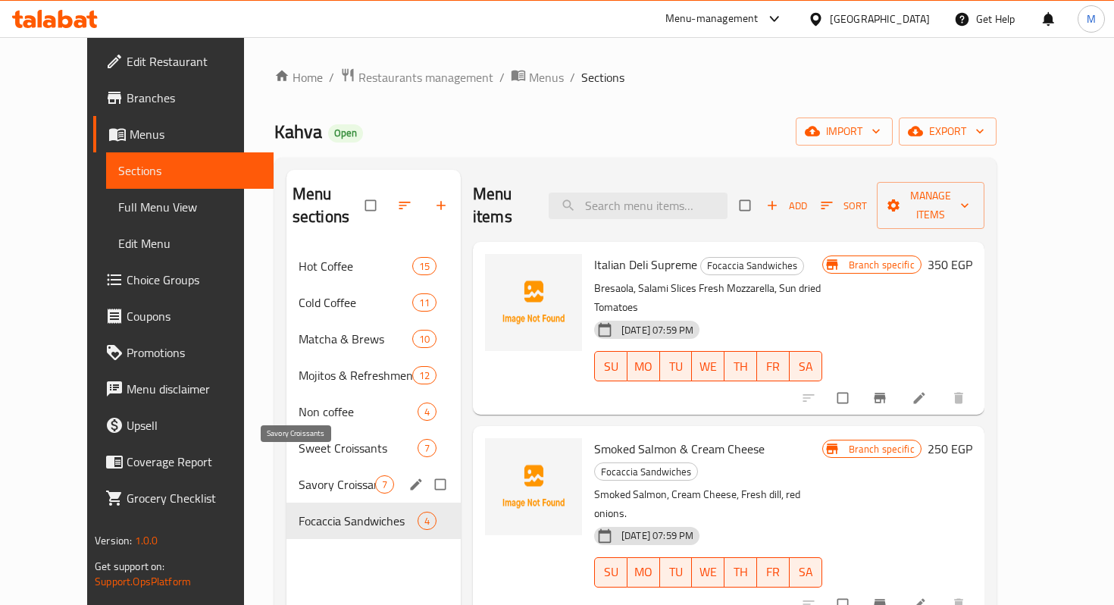
click at [305, 475] on span "Savory Croissants" at bounding box center [337, 484] width 77 height 18
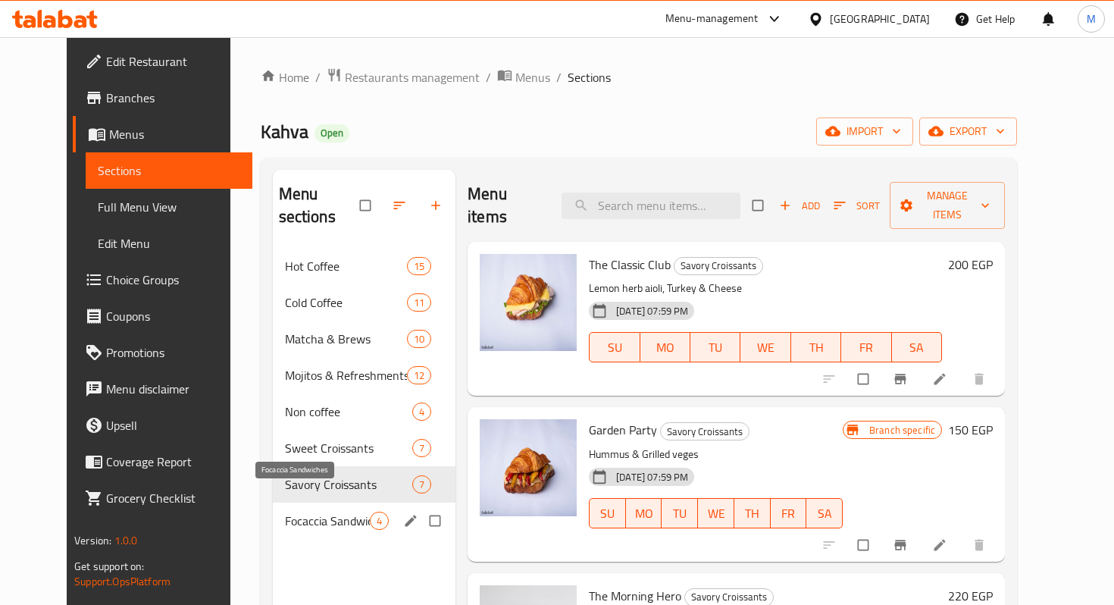
click at [313, 512] on span "Focaccia Sandwiches" at bounding box center [328, 521] width 86 height 18
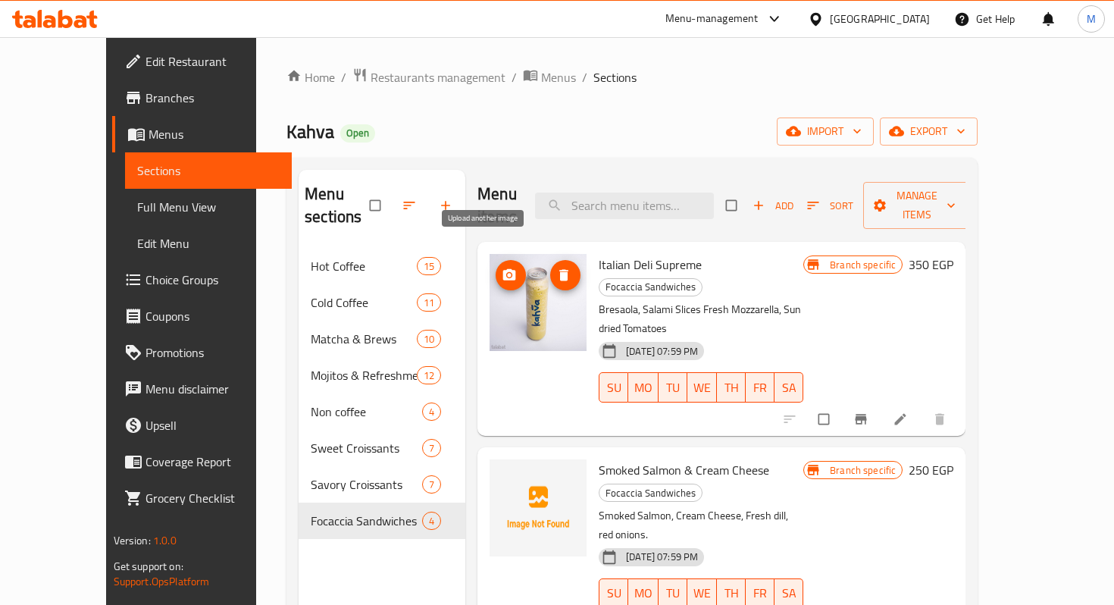
click at [496, 261] on button "upload picture" at bounding box center [511, 275] width 30 height 30
click at [503, 269] on icon "upload picture" at bounding box center [509, 274] width 13 height 11
click at [906, 414] on icon at bounding box center [900, 419] width 11 height 11
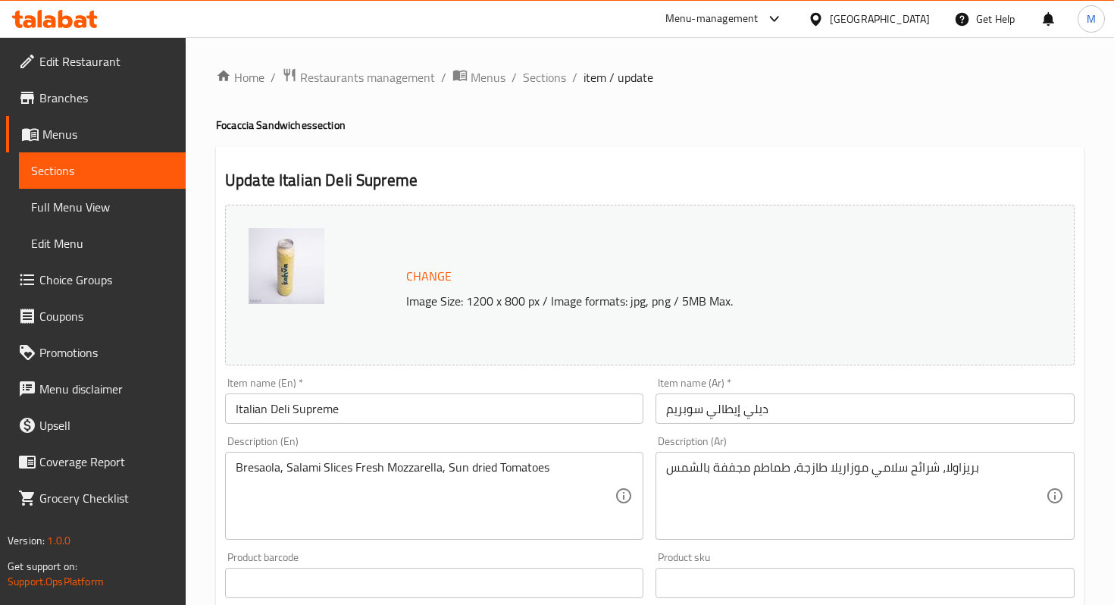
click at [424, 279] on span "Change" at bounding box center [428, 276] width 45 height 22
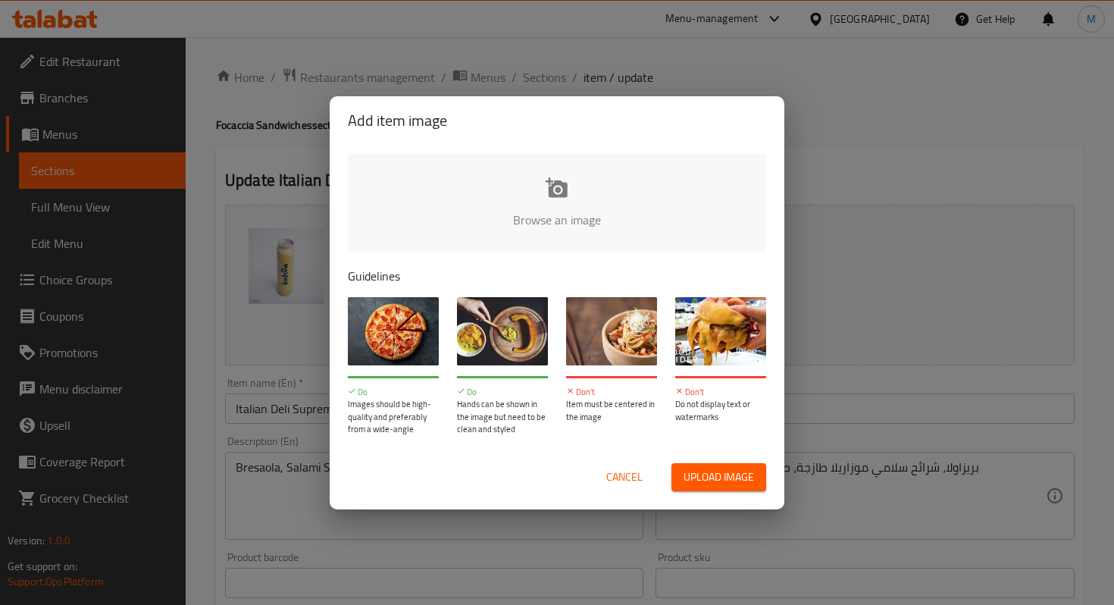
click at [628, 475] on span "Cancel" at bounding box center [624, 477] width 36 height 19
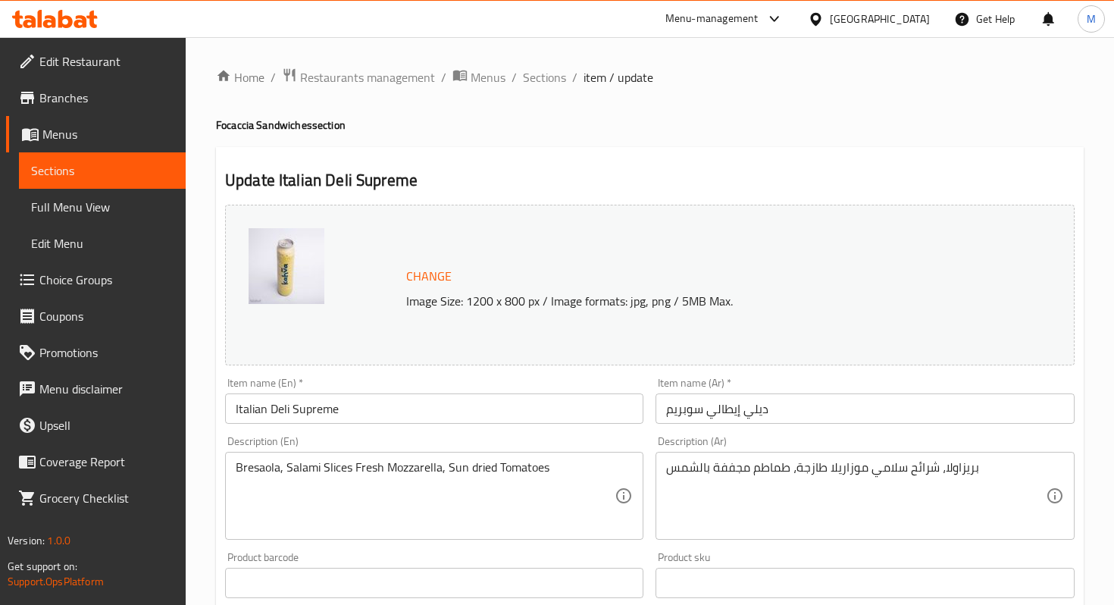
click at [289, 260] on img at bounding box center [287, 266] width 76 height 76
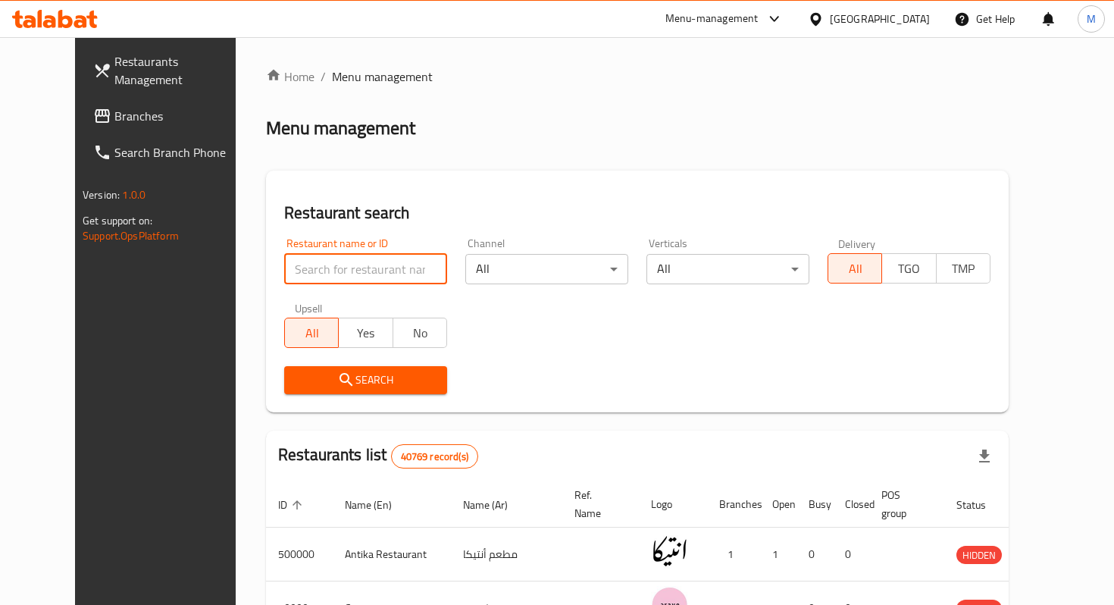
click at [312, 261] on input "search" at bounding box center [365, 269] width 163 height 30
type input "kahva"
click at [333, 377] on span "Search" at bounding box center [365, 380] width 139 height 19
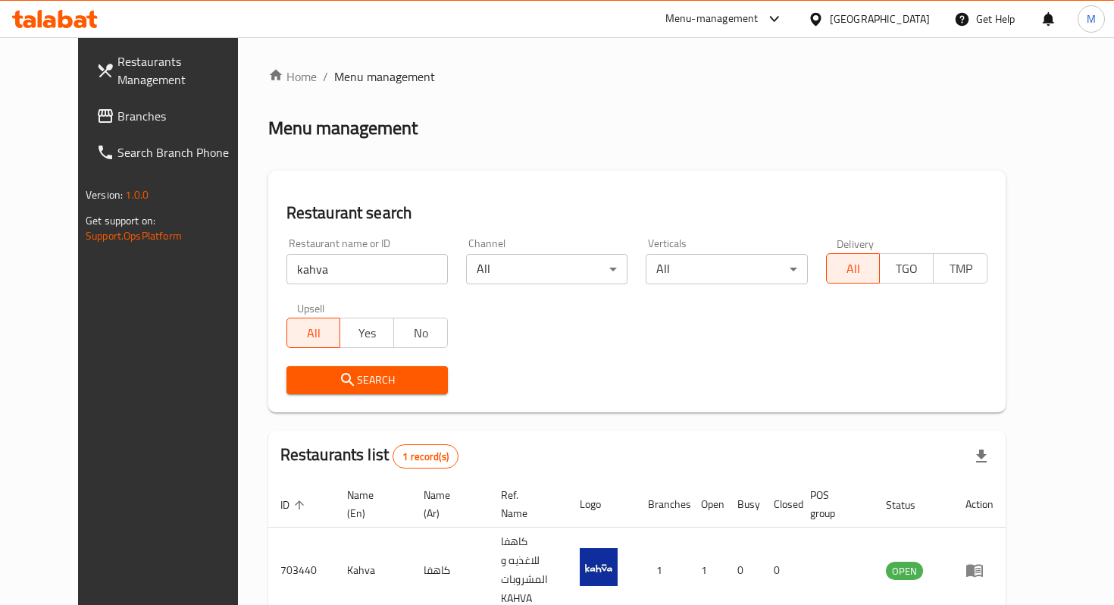
scroll to position [59, 0]
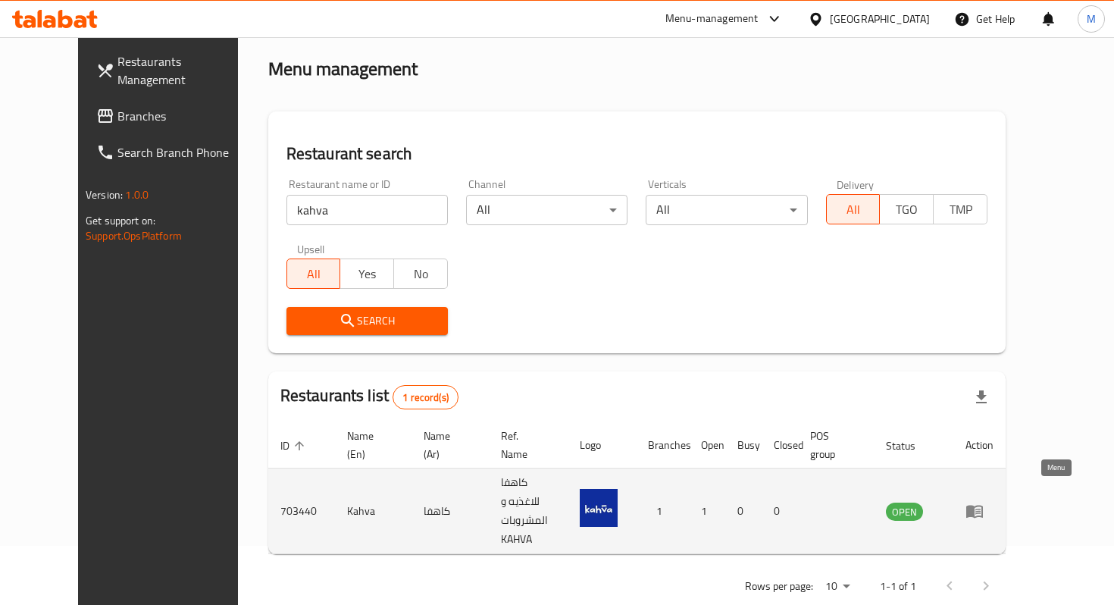
click at [984, 502] on icon "enhanced table" at bounding box center [974, 511] width 18 height 18
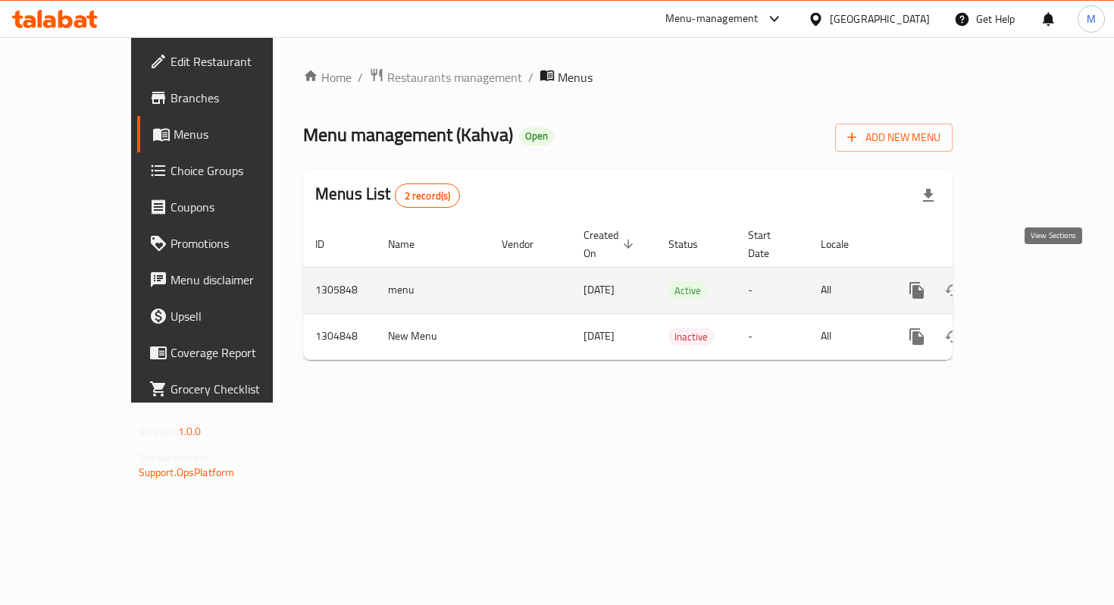
click at [1035, 281] on icon "enhanced table" at bounding box center [1026, 290] width 18 height 18
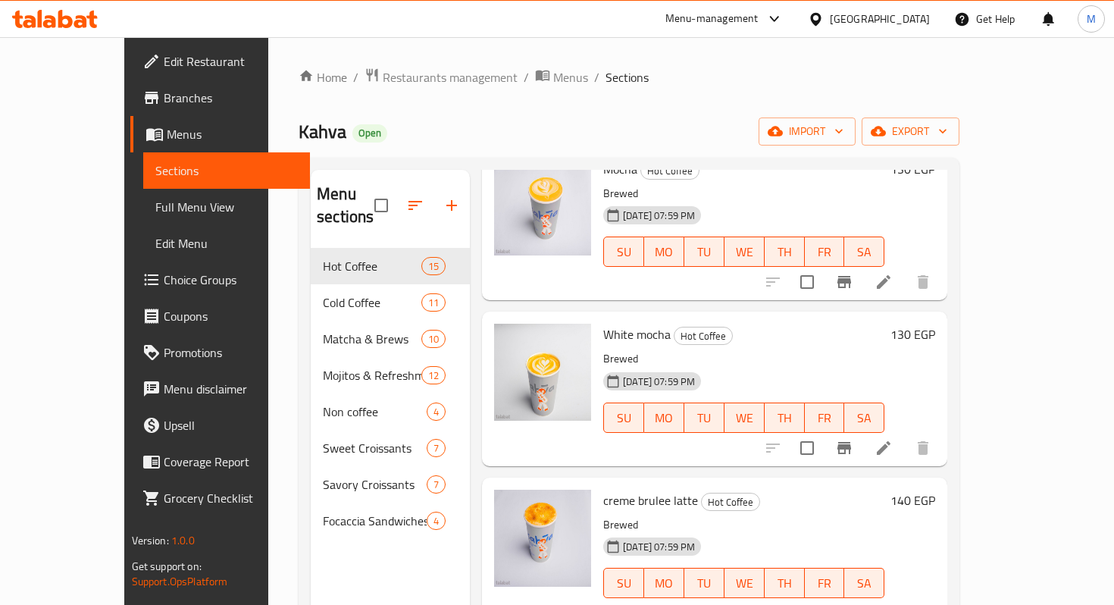
scroll to position [212, 0]
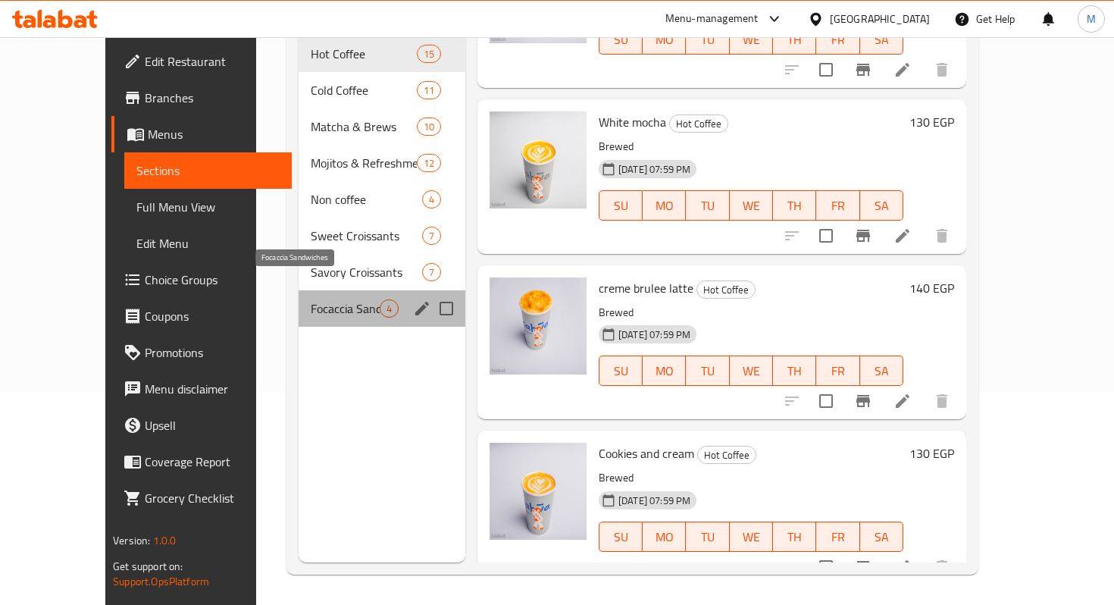
click at [311, 299] on span "Focaccia Sandwiches" at bounding box center [345, 308] width 69 height 18
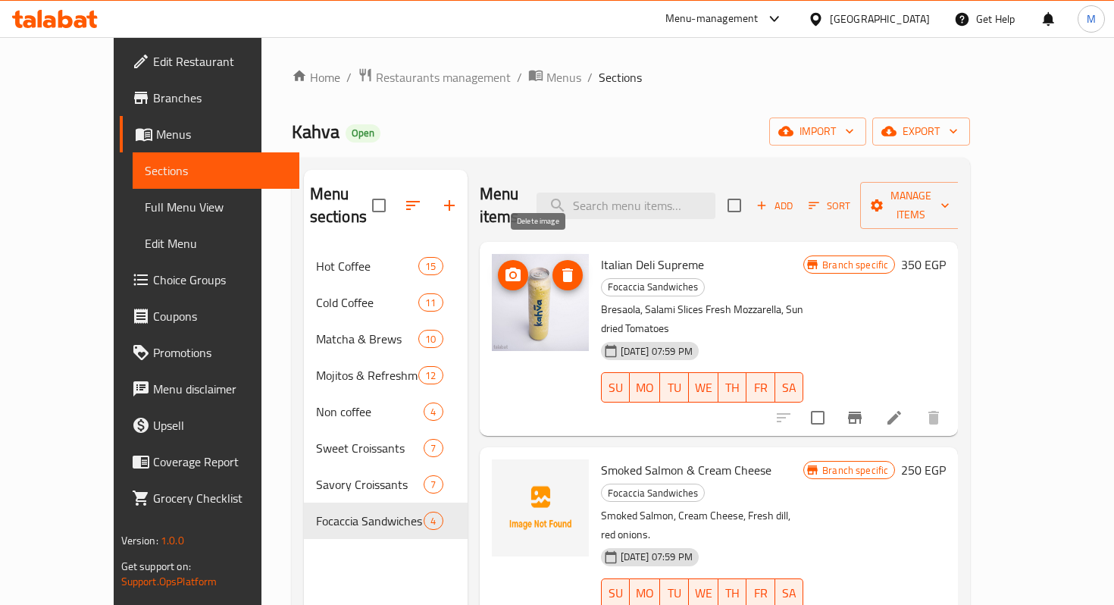
click at [552, 266] on span "delete image" at bounding box center [567, 275] width 30 height 18
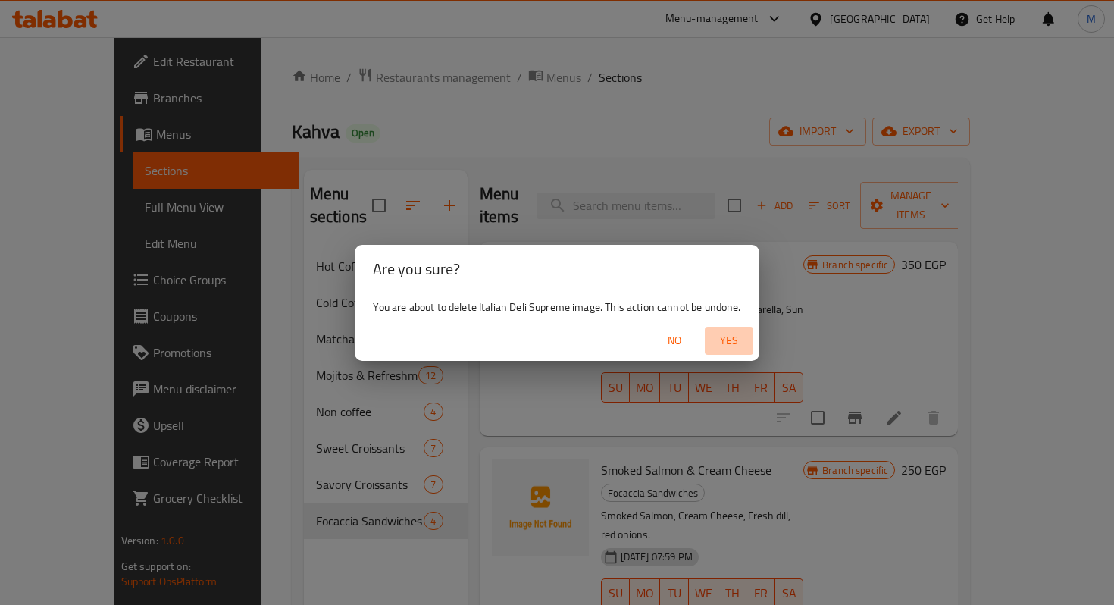
click at [728, 340] on span "Yes" at bounding box center [729, 340] width 36 height 19
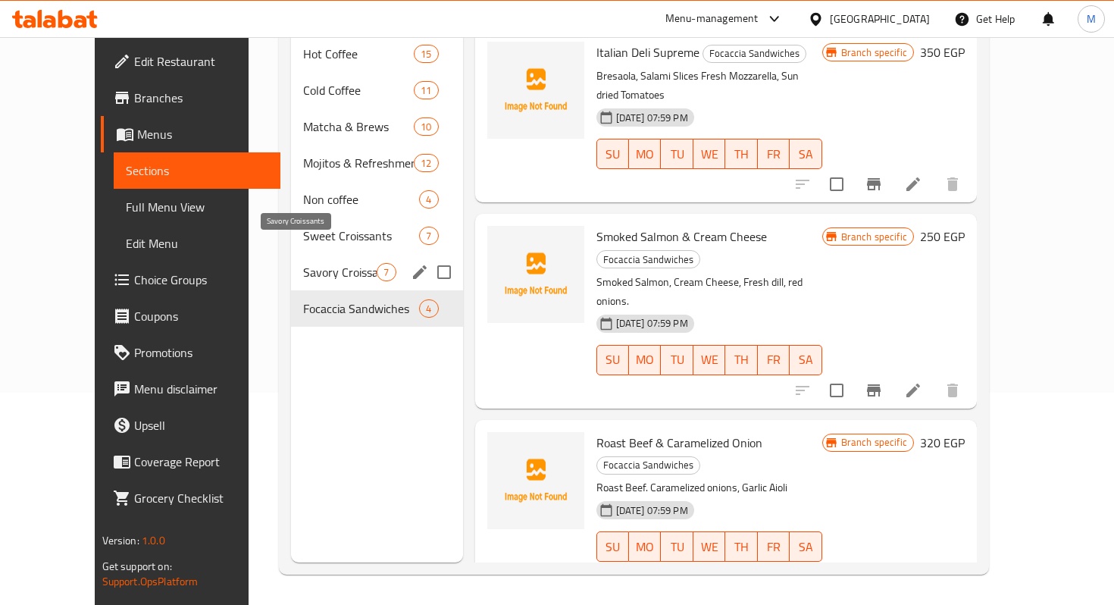
click at [303, 263] on span "Savory Croissants" at bounding box center [340, 272] width 74 height 18
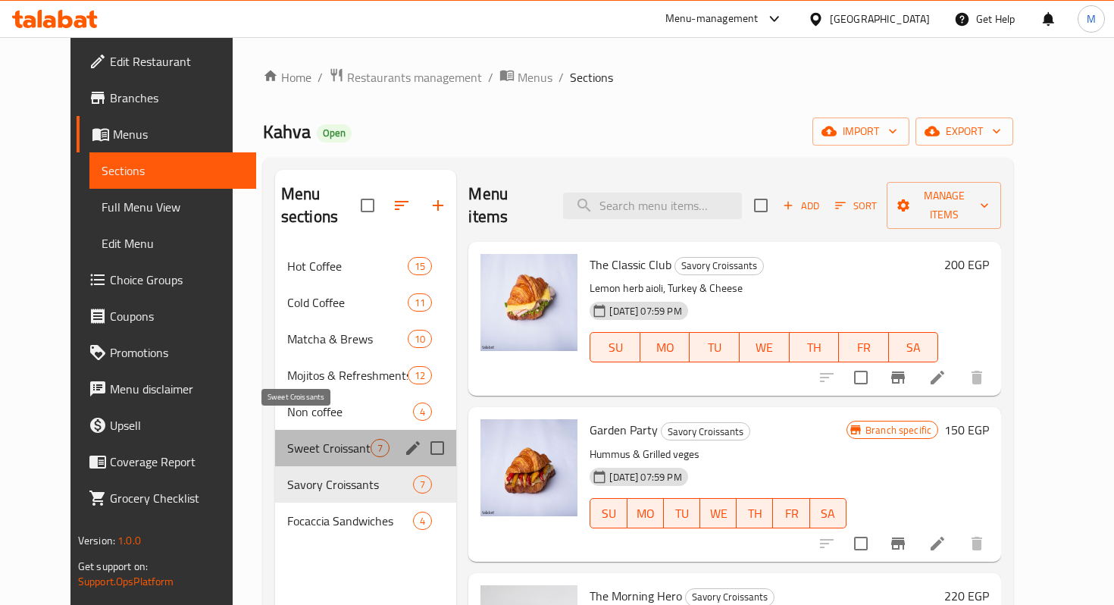
click at [287, 439] on span "Sweet Croissants" at bounding box center [328, 448] width 83 height 18
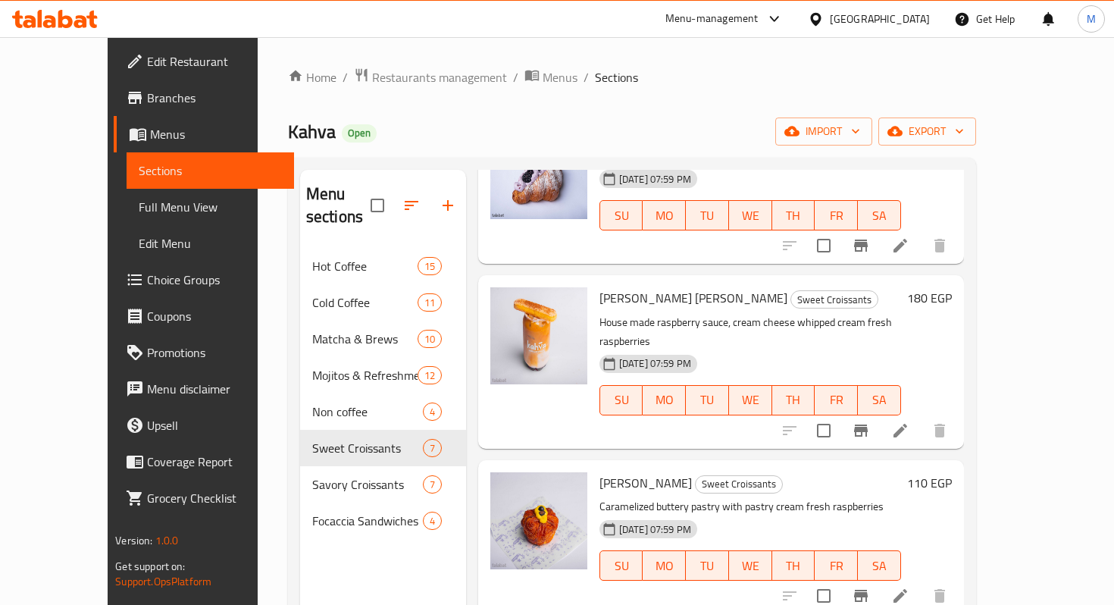
scroll to position [480, 0]
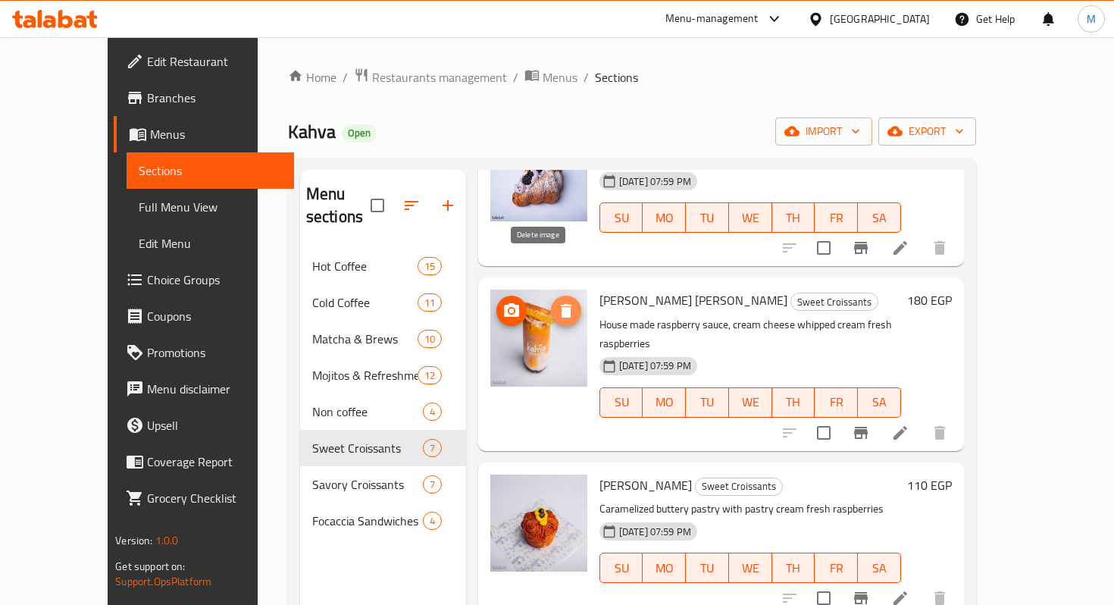
click at [561, 304] on icon "delete image" at bounding box center [566, 311] width 11 height 14
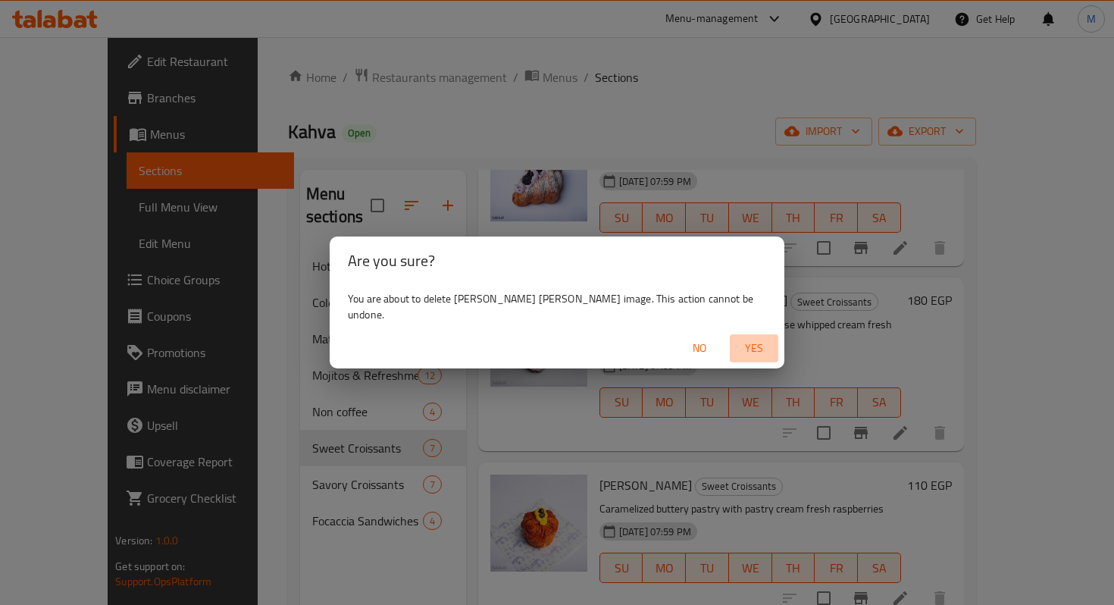
click at [736, 339] on span "Yes" at bounding box center [754, 348] width 36 height 19
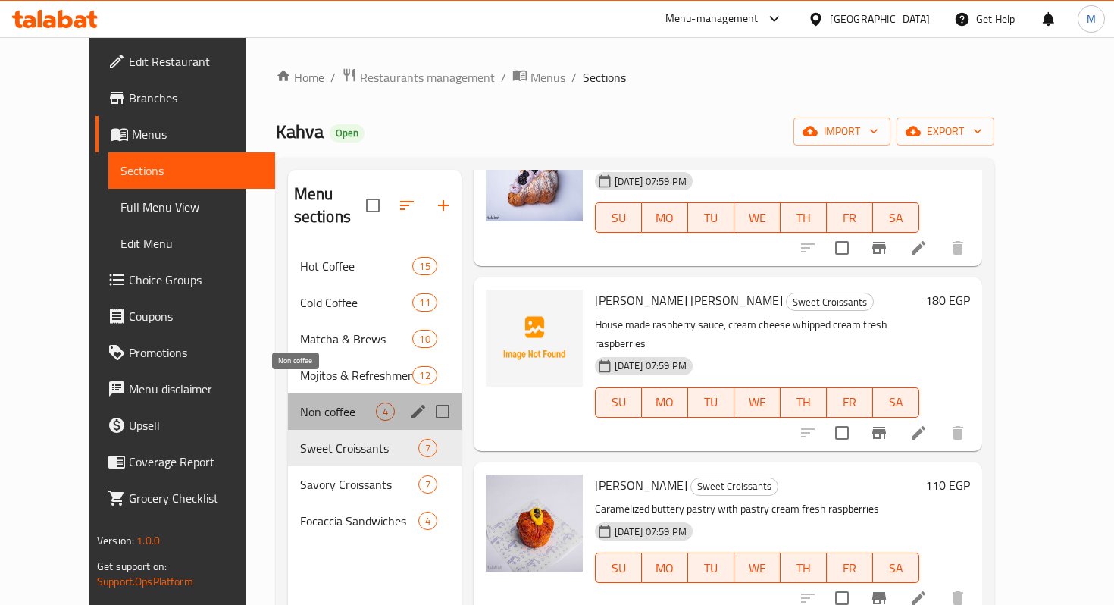
click at [307, 402] on span "Non coffee" at bounding box center [338, 411] width 76 height 18
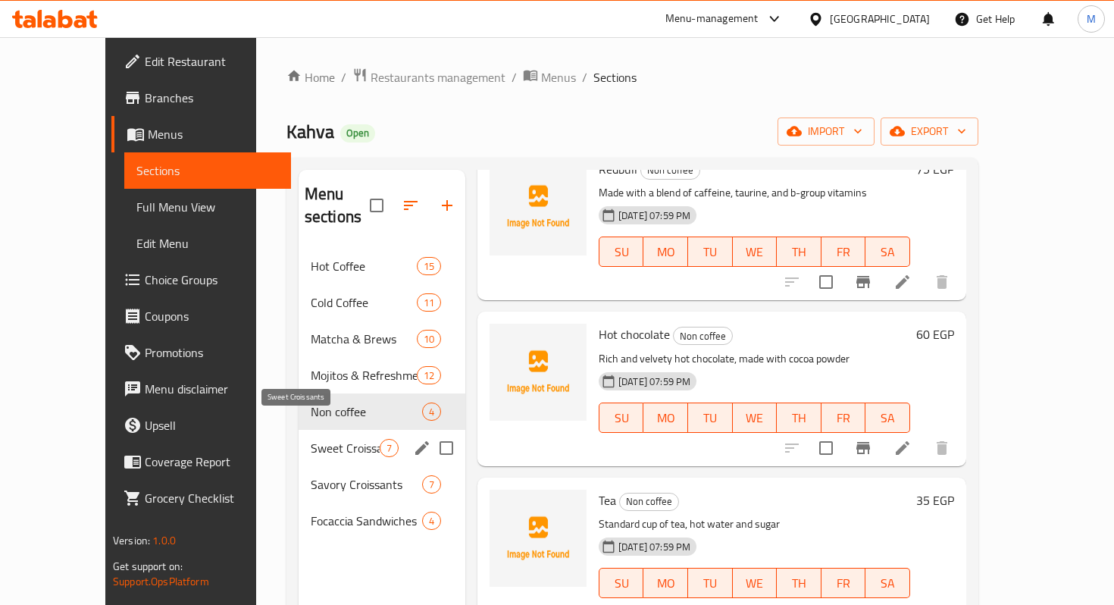
click at [312, 439] on span "Sweet Croissants" at bounding box center [345, 448] width 69 height 18
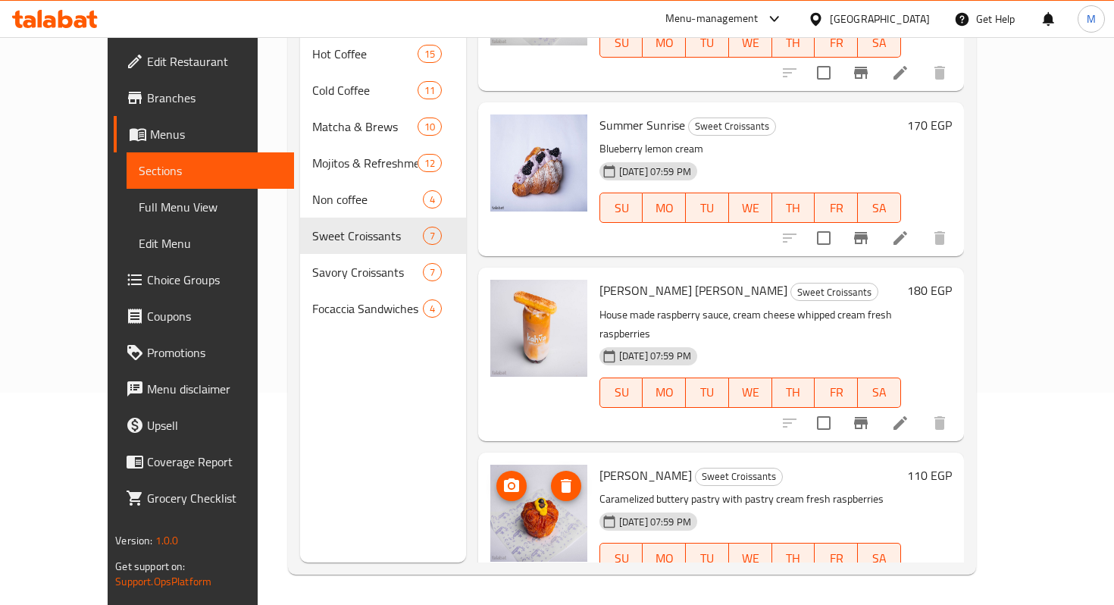
scroll to position [279, 0]
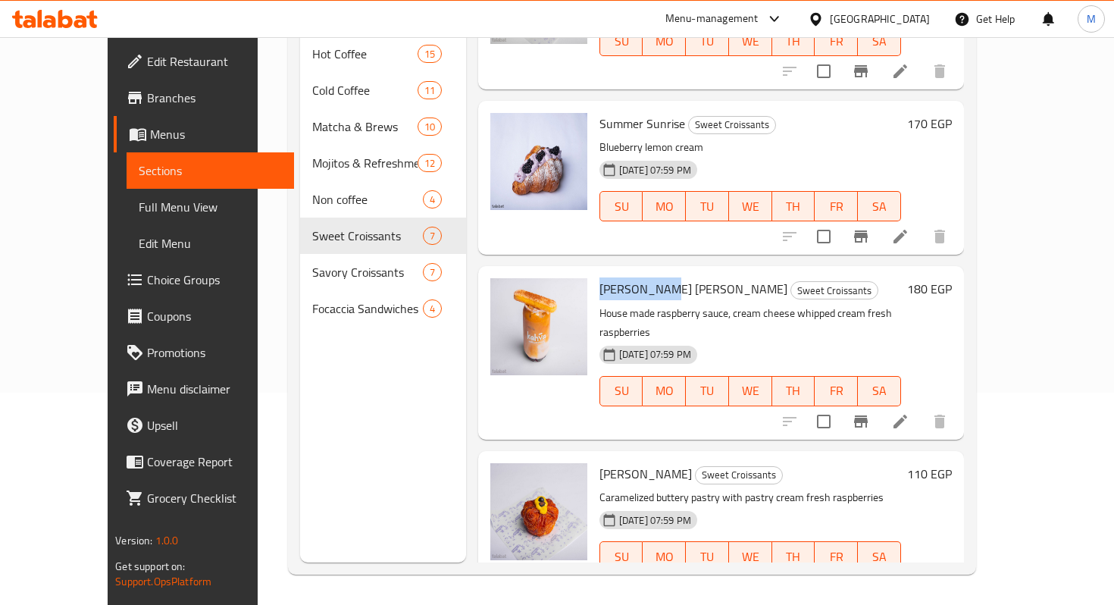
drag, startPoint x: 572, startPoint y: 249, endPoint x: 624, endPoint y: 249, distance: 52.3
click at [624, 277] on span "[PERSON_NAME] [PERSON_NAME]" at bounding box center [693, 288] width 188 height 23
copy span "[PERSON_NAME] [PERSON_NAME]"
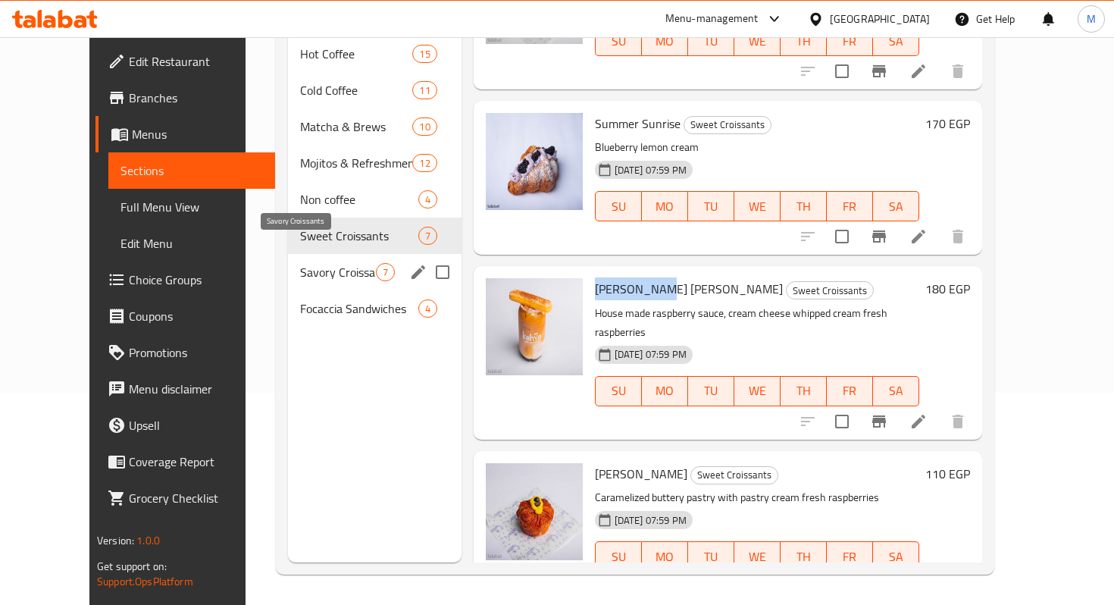
click at [307, 263] on span "Savory Croissants" at bounding box center [338, 272] width 76 height 18
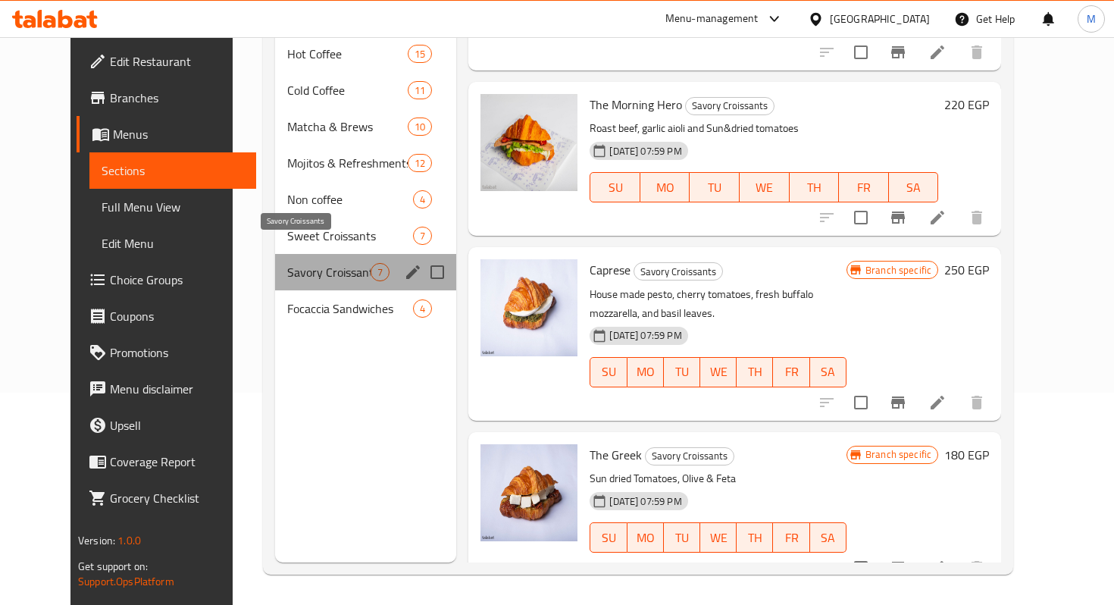
click at [307, 263] on span "Savory Croissants" at bounding box center [328, 272] width 83 height 18
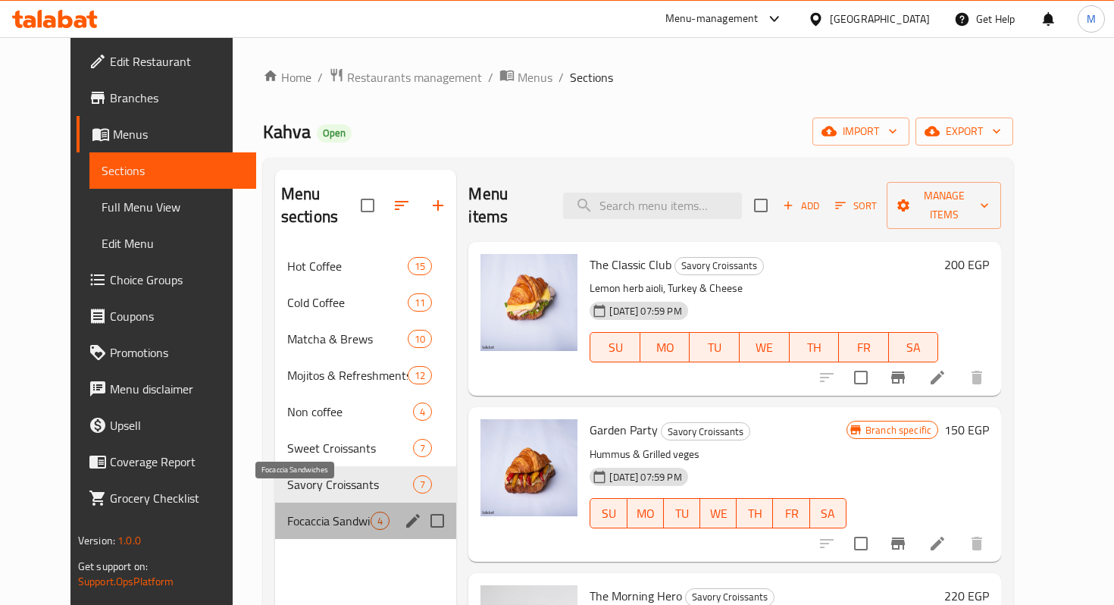
click at [313, 512] on span "Focaccia Sandwiches" at bounding box center [328, 521] width 83 height 18
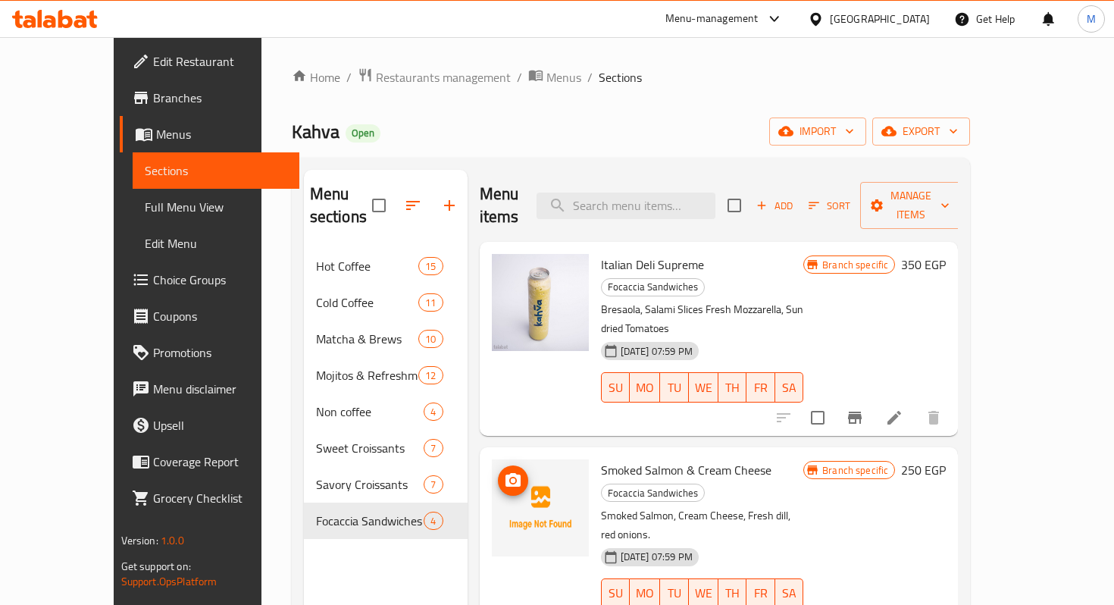
click at [545, 459] on img at bounding box center [540, 507] width 97 height 97
drag, startPoint x: 519, startPoint y: 444, endPoint x: 522, endPoint y: -13, distance: 457.0
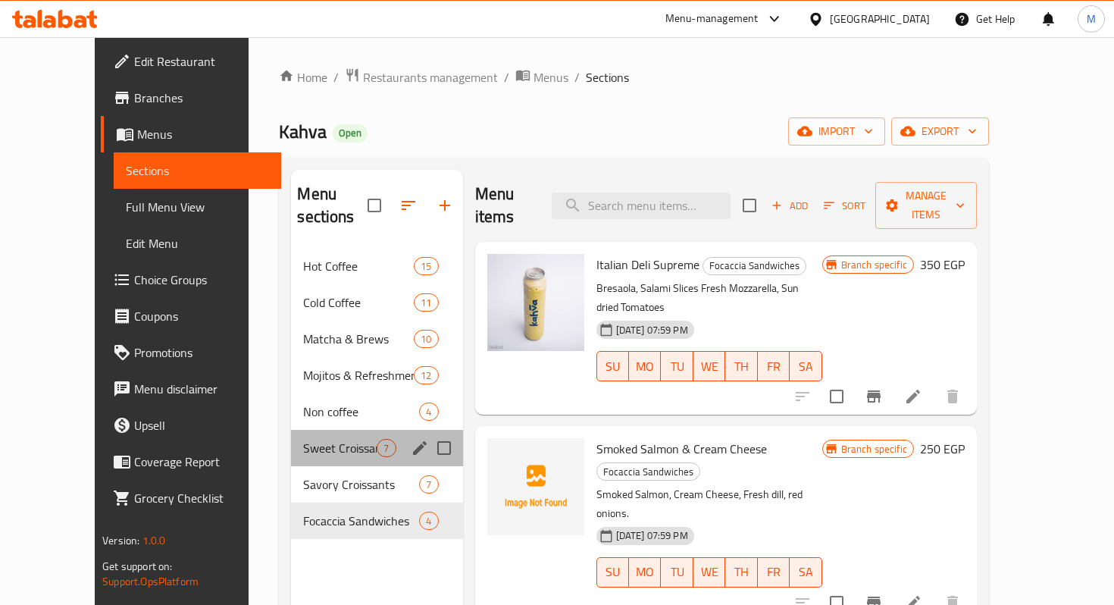
click at [315, 436] on div "Sweet Croissants 7" at bounding box center [376, 448] width 171 height 36
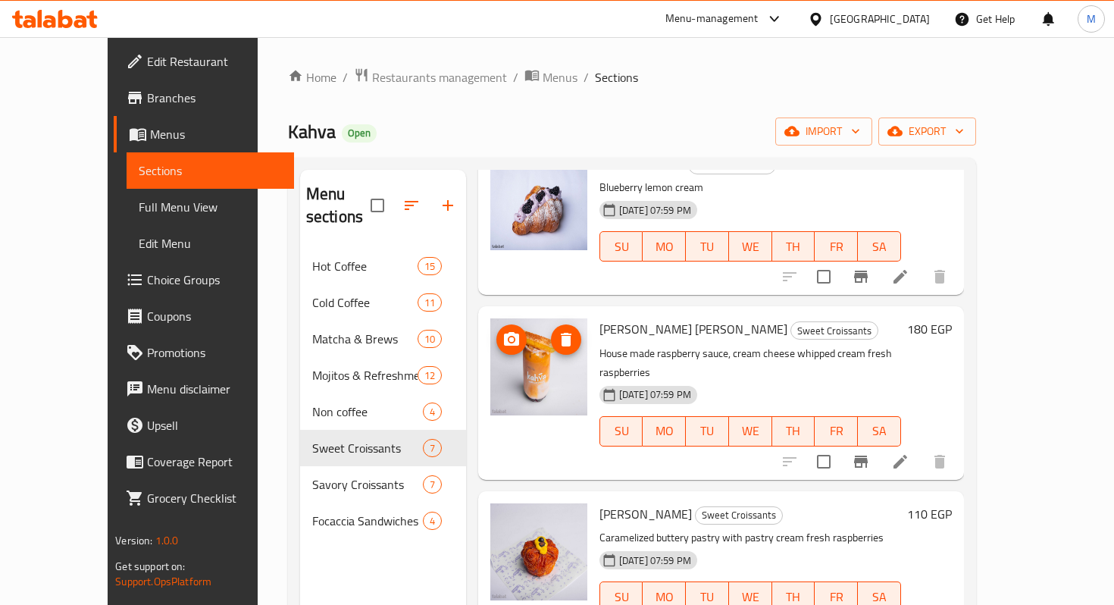
scroll to position [427, 0]
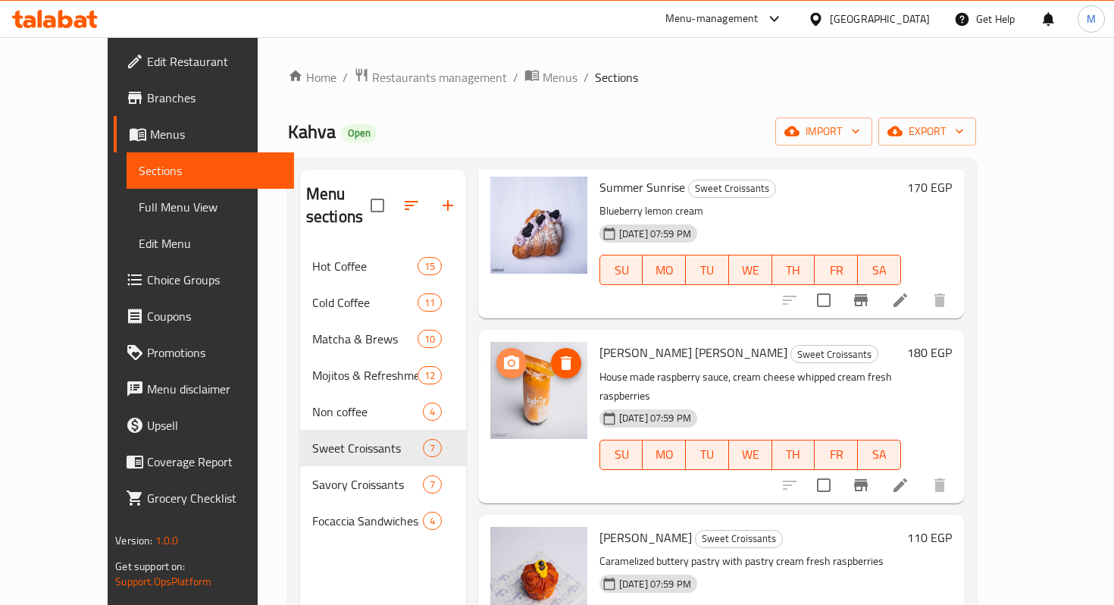
click at [504, 355] on icon "upload picture" at bounding box center [511, 362] width 15 height 14
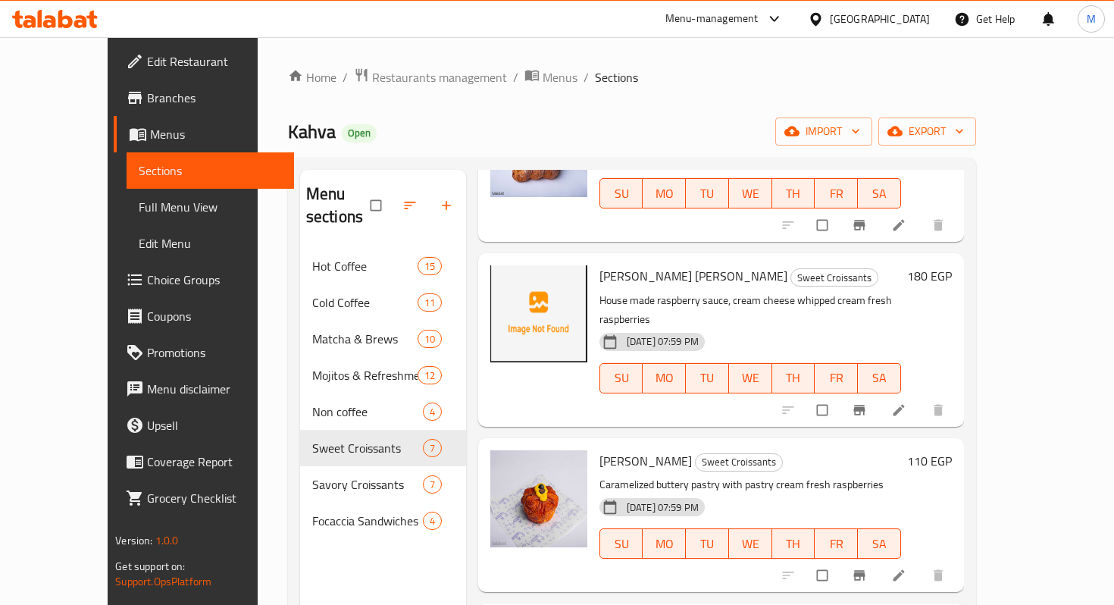
scroll to position [592, 0]
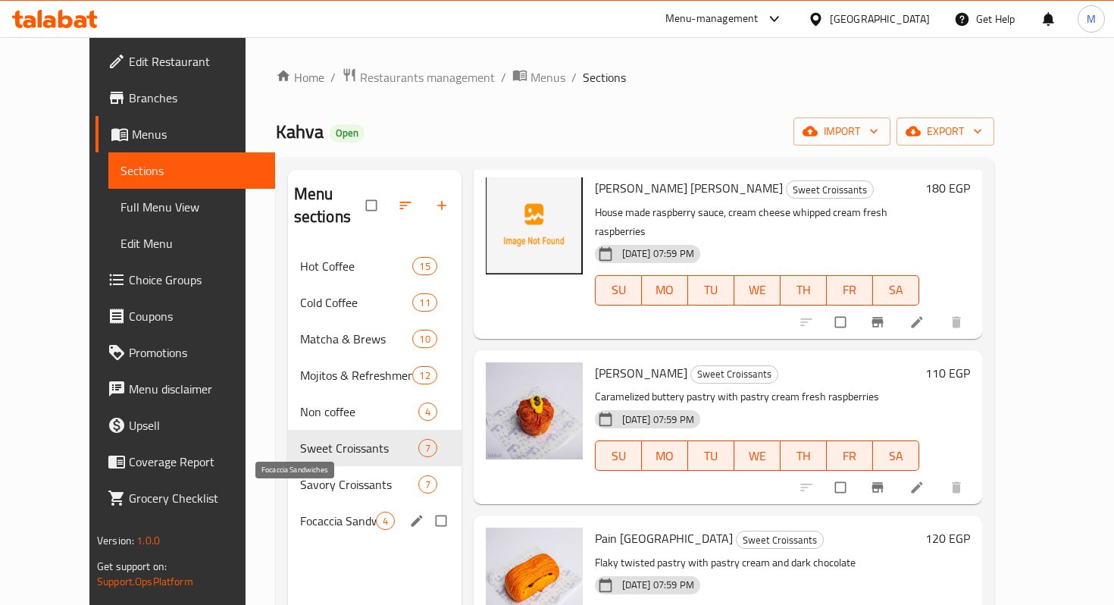
click at [302, 512] on span "Focaccia Sandwiches" at bounding box center [338, 521] width 76 height 18
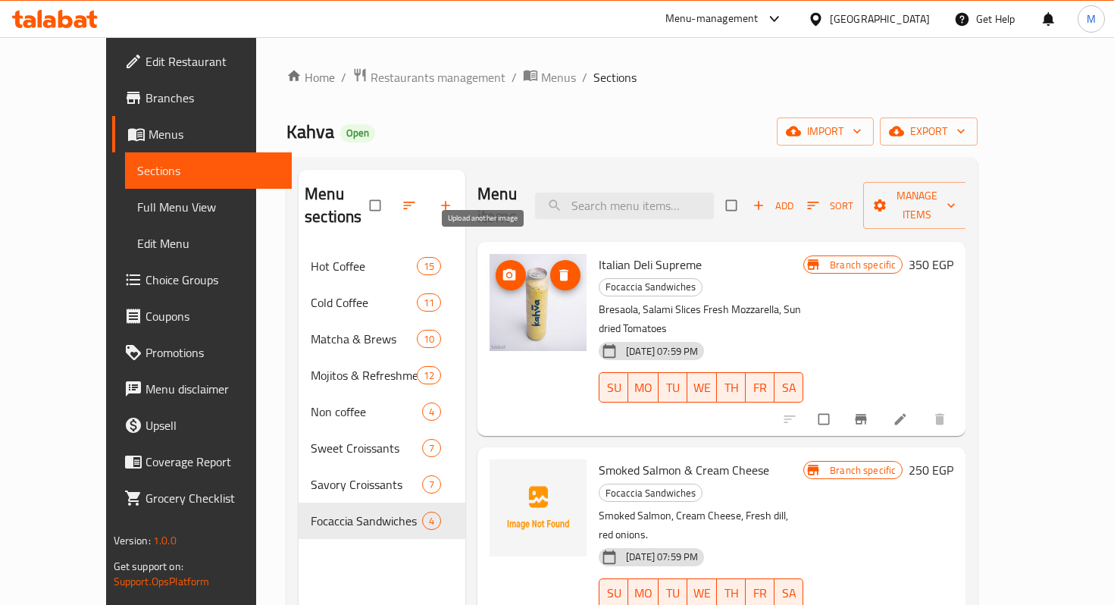
click at [502, 267] on icon "upload picture" at bounding box center [509, 274] width 15 height 15
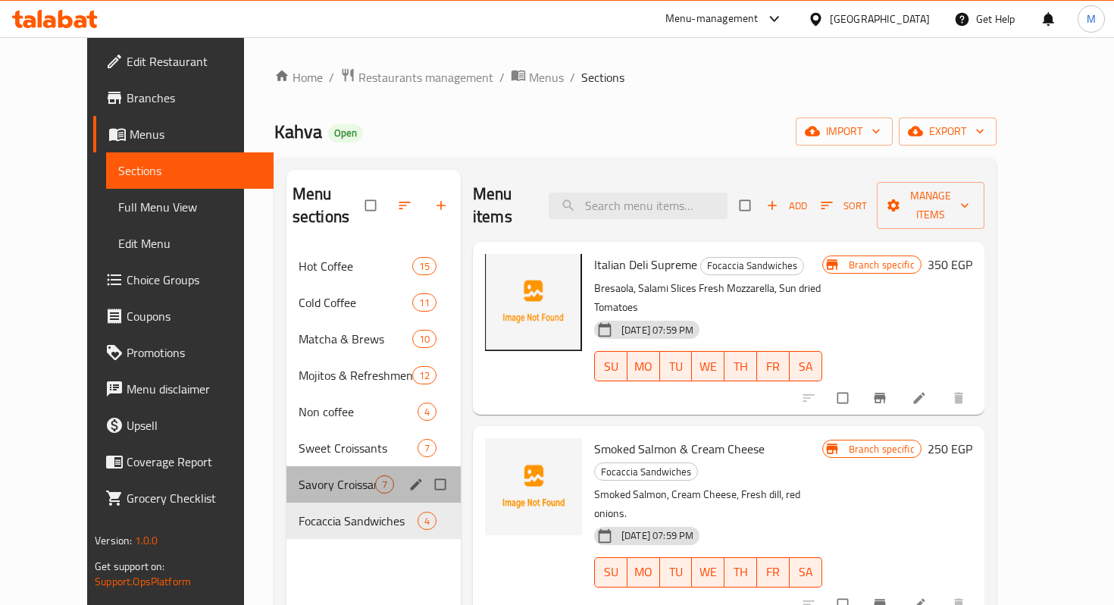
click at [295, 473] on div "Savory Croissants 7" at bounding box center [373, 484] width 174 height 36
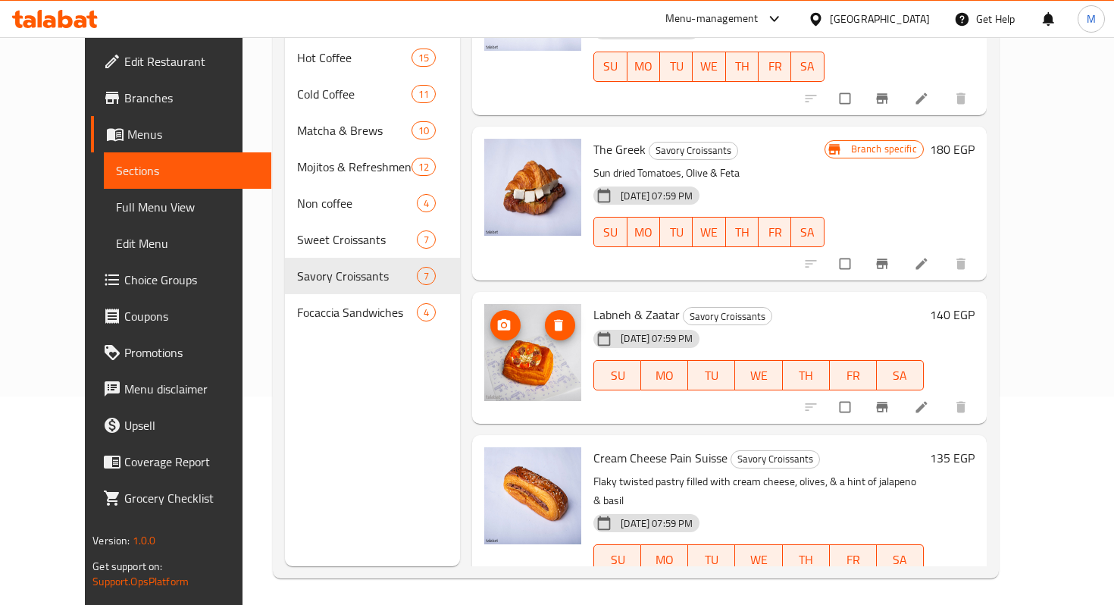
scroll to position [212, 0]
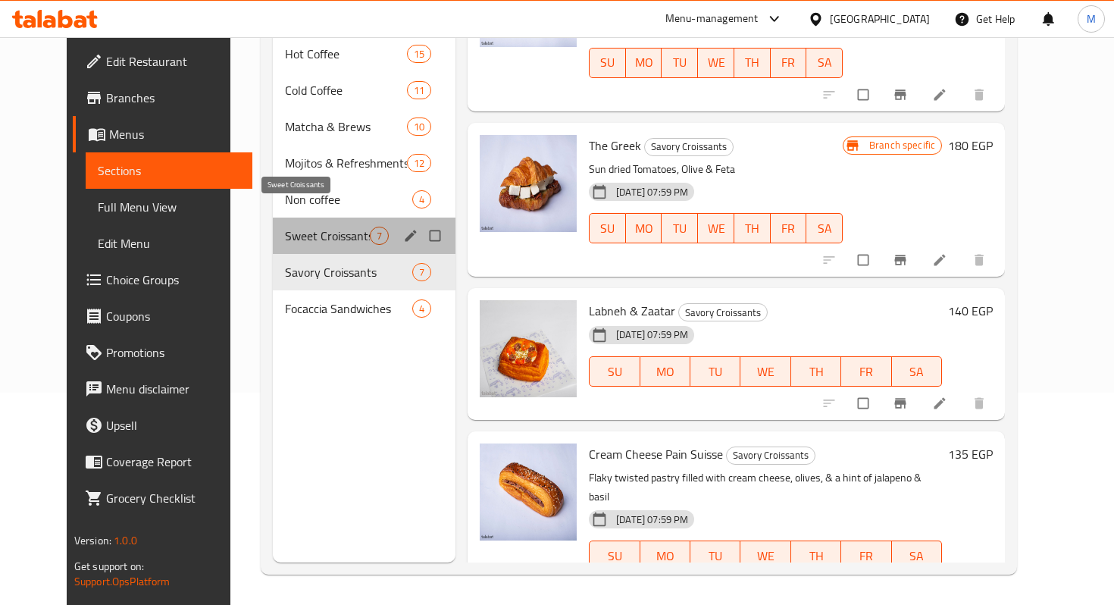
click at [286, 227] on span "Sweet Croissants" at bounding box center [328, 236] width 86 height 18
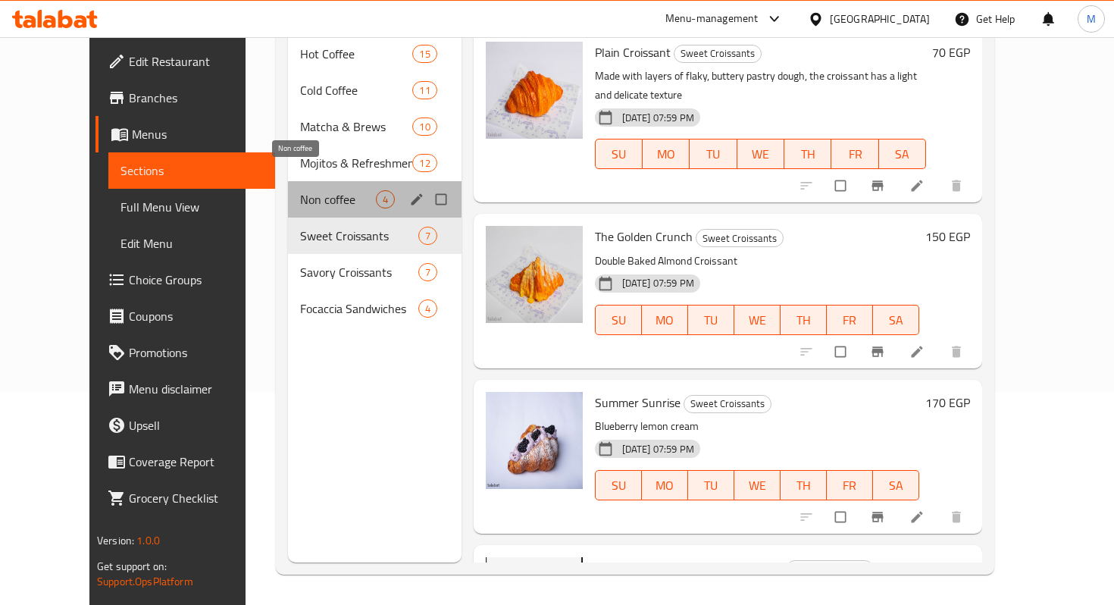
click at [300, 190] on span "Non coffee" at bounding box center [338, 199] width 76 height 18
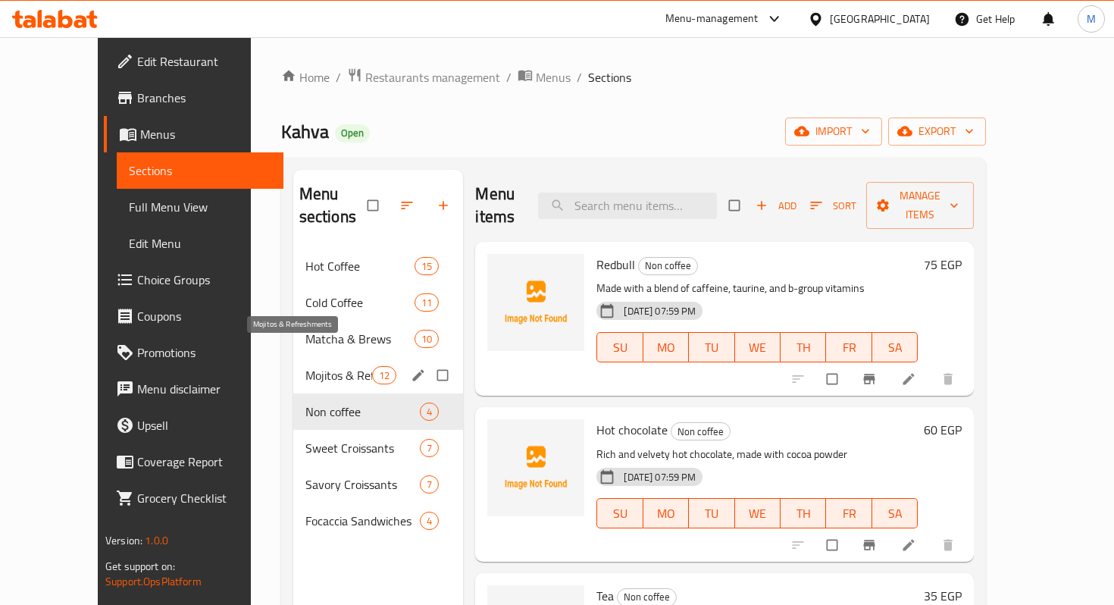
click at [305, 366] on span "Mojitos & Refreshments" at bounding box center [338, 375] width 67 height 18
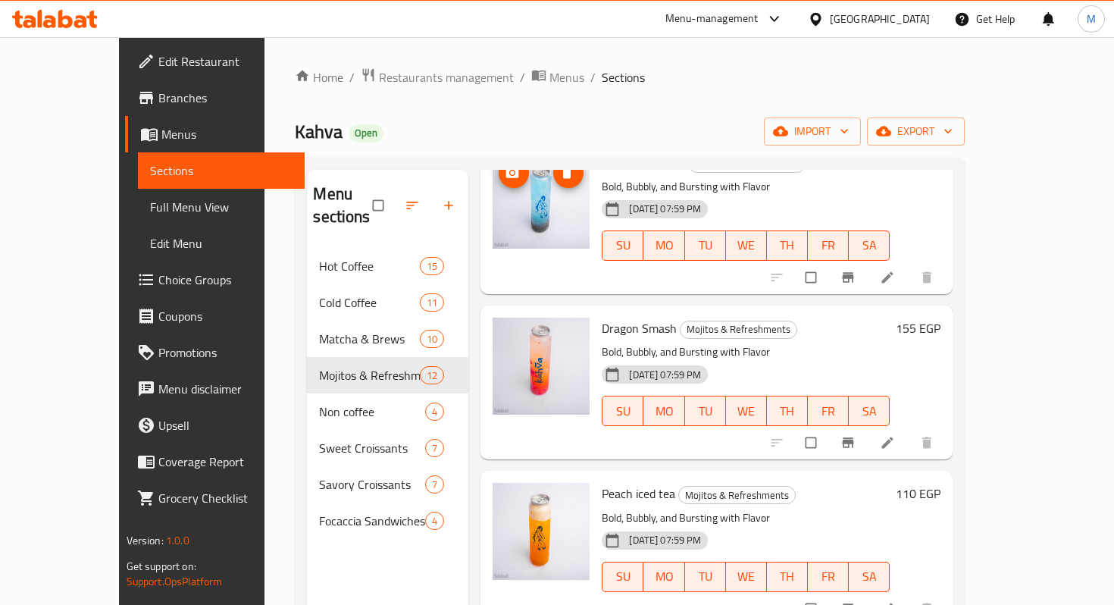
scroll to position [1419, 0]
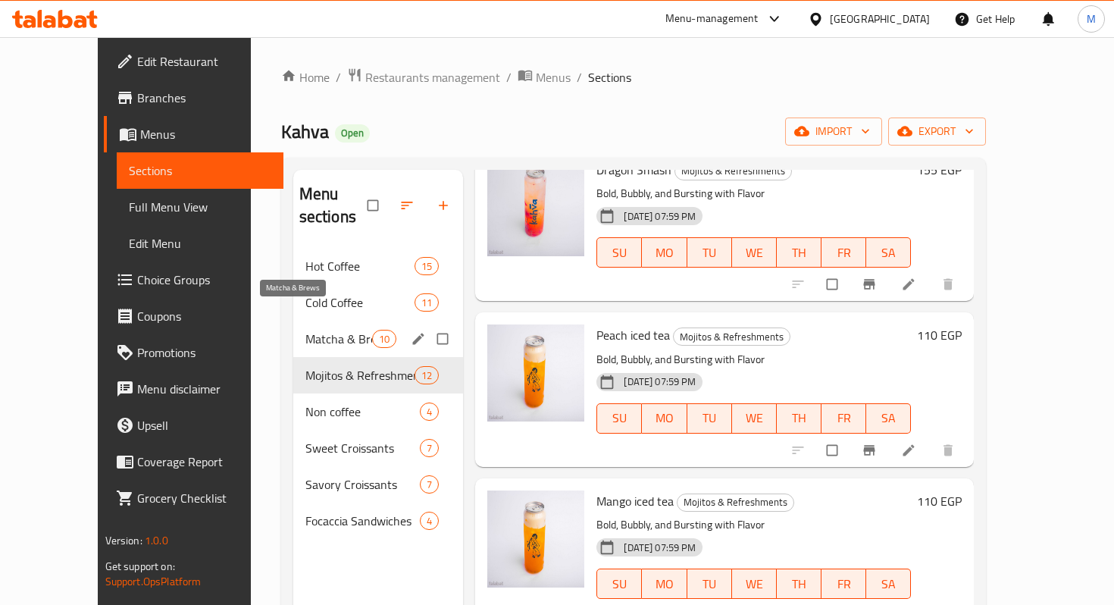
click at [305, 330] on span "Matcha & Brews" at bounding box center [338, 339] width 67 height 18
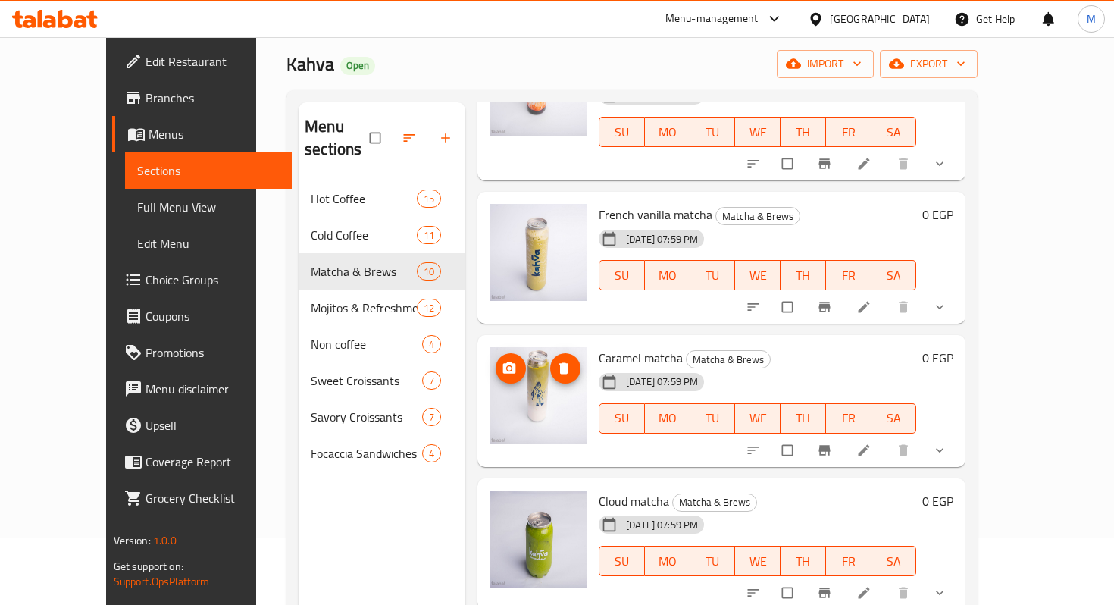
scroll to position [430, 0]
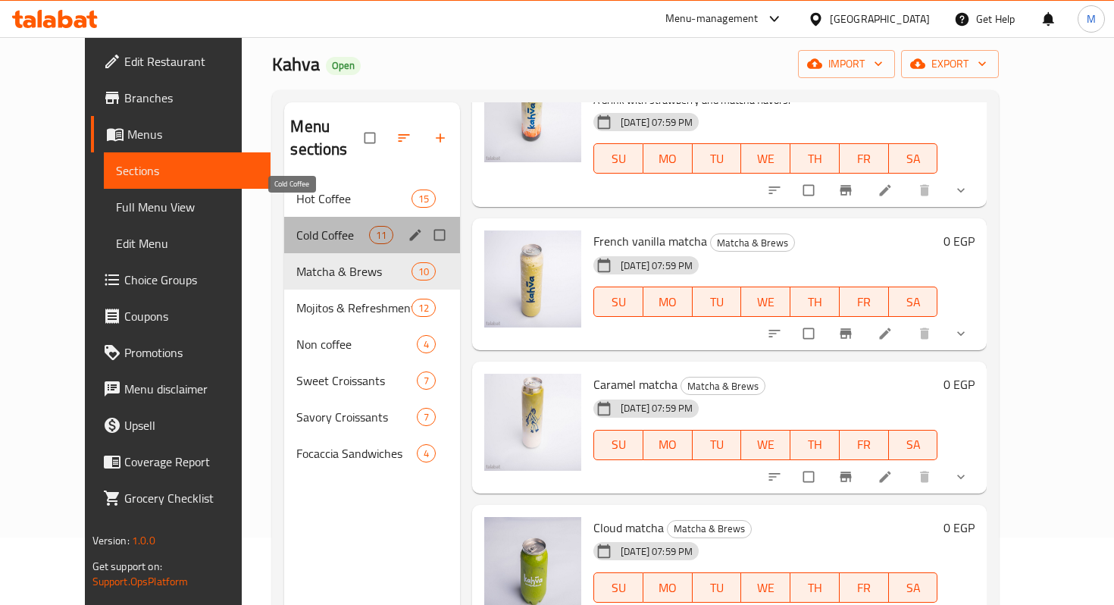
click at [296, 226] on span "Cold Coffee" at bounding box center [332, 235] width 72 height 18
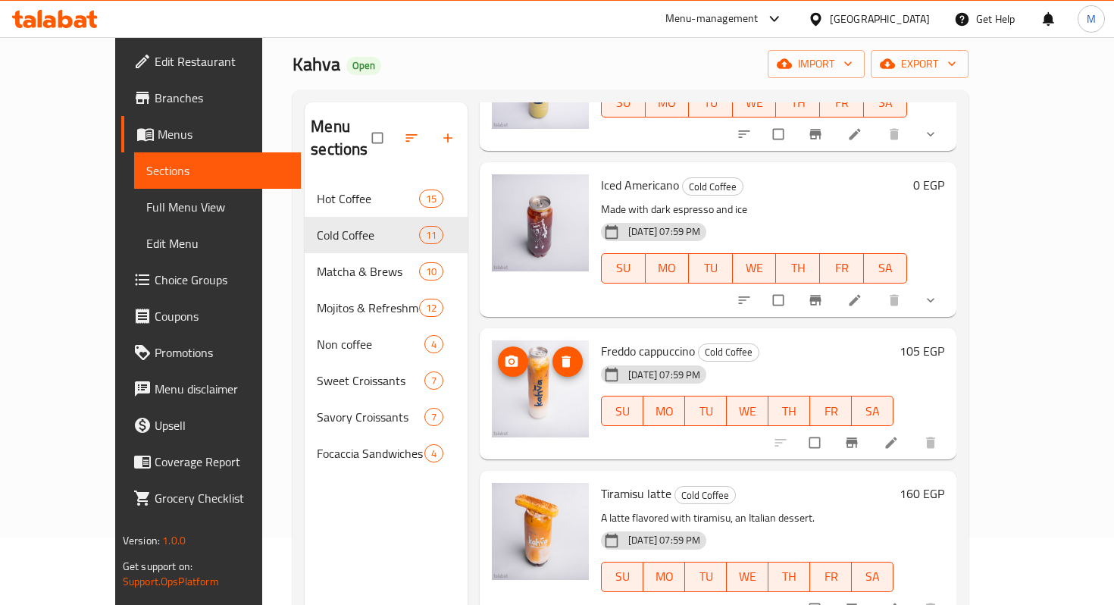
scroll to position [212, 0]
